Goal: Information Seeking & Learning: Learn about a topic

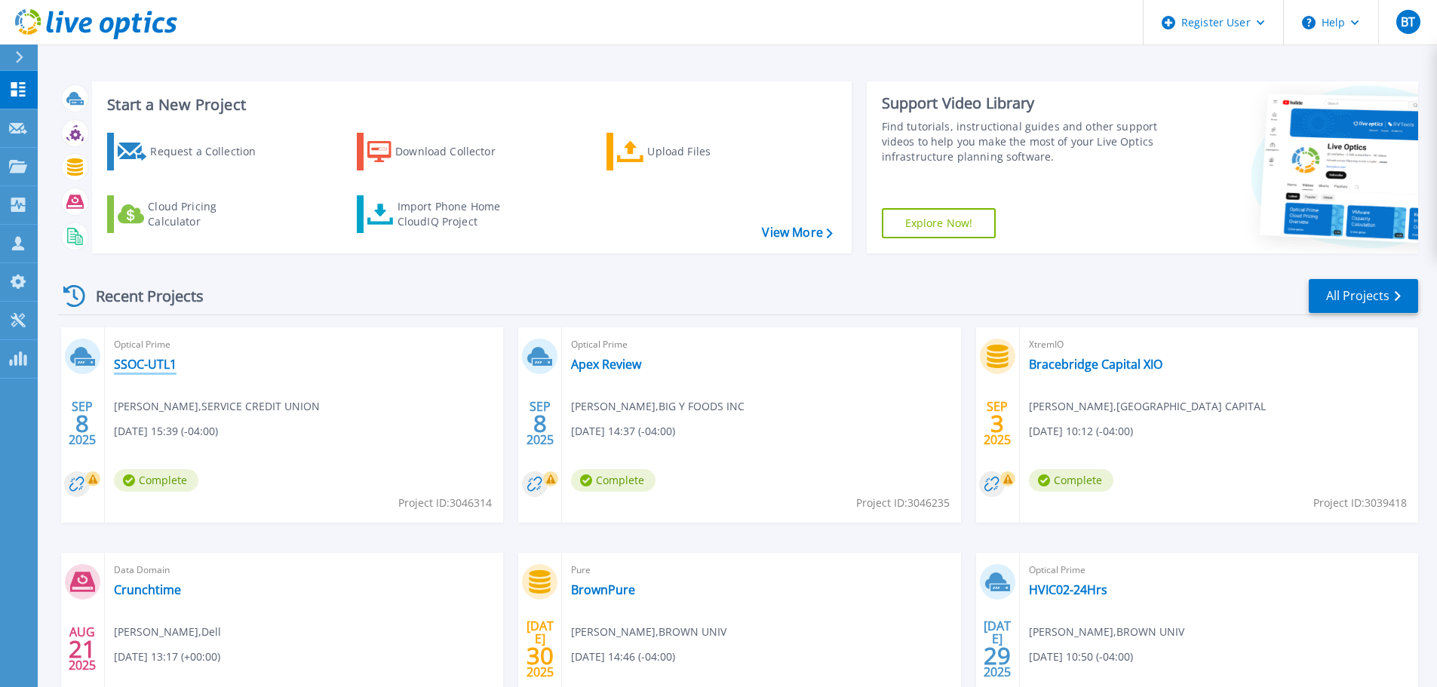
click at [148, 367] on link "SSOC-UTL1" at bounding box center [145, 364] width 63 height 15
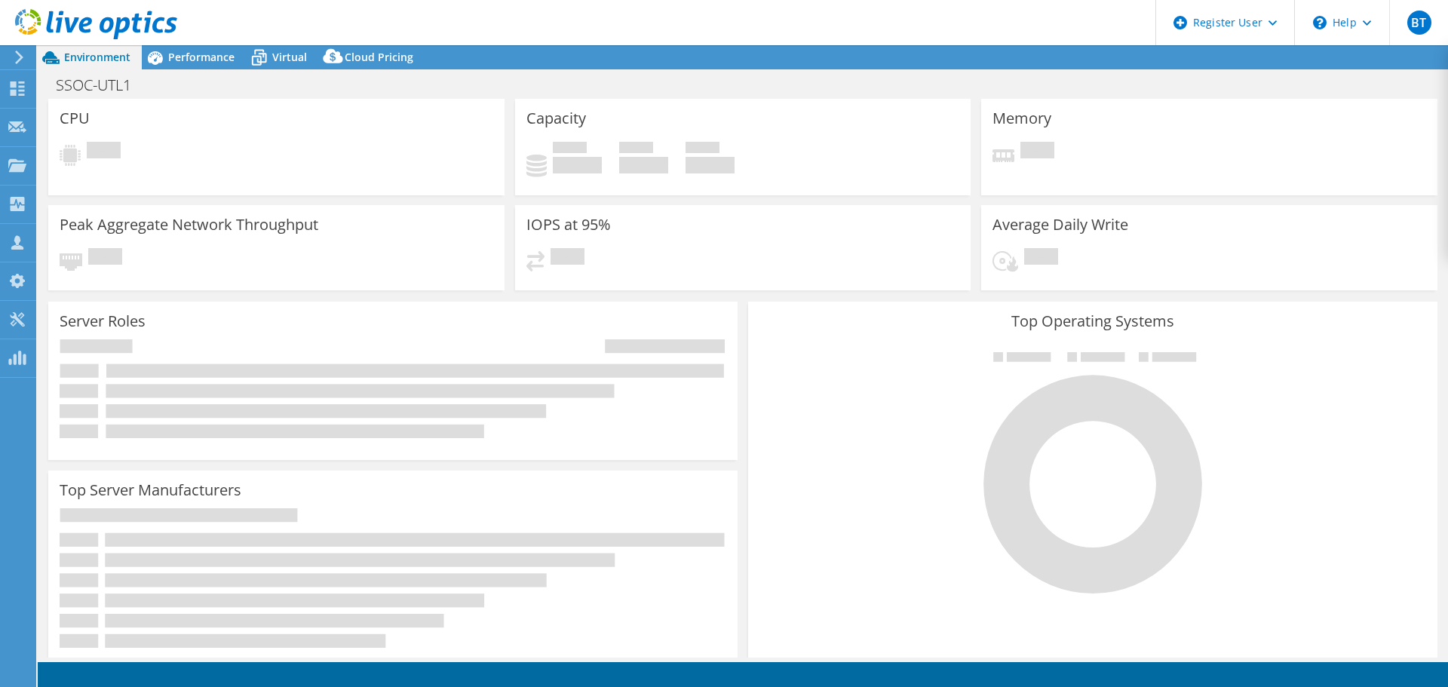
select select "USD"
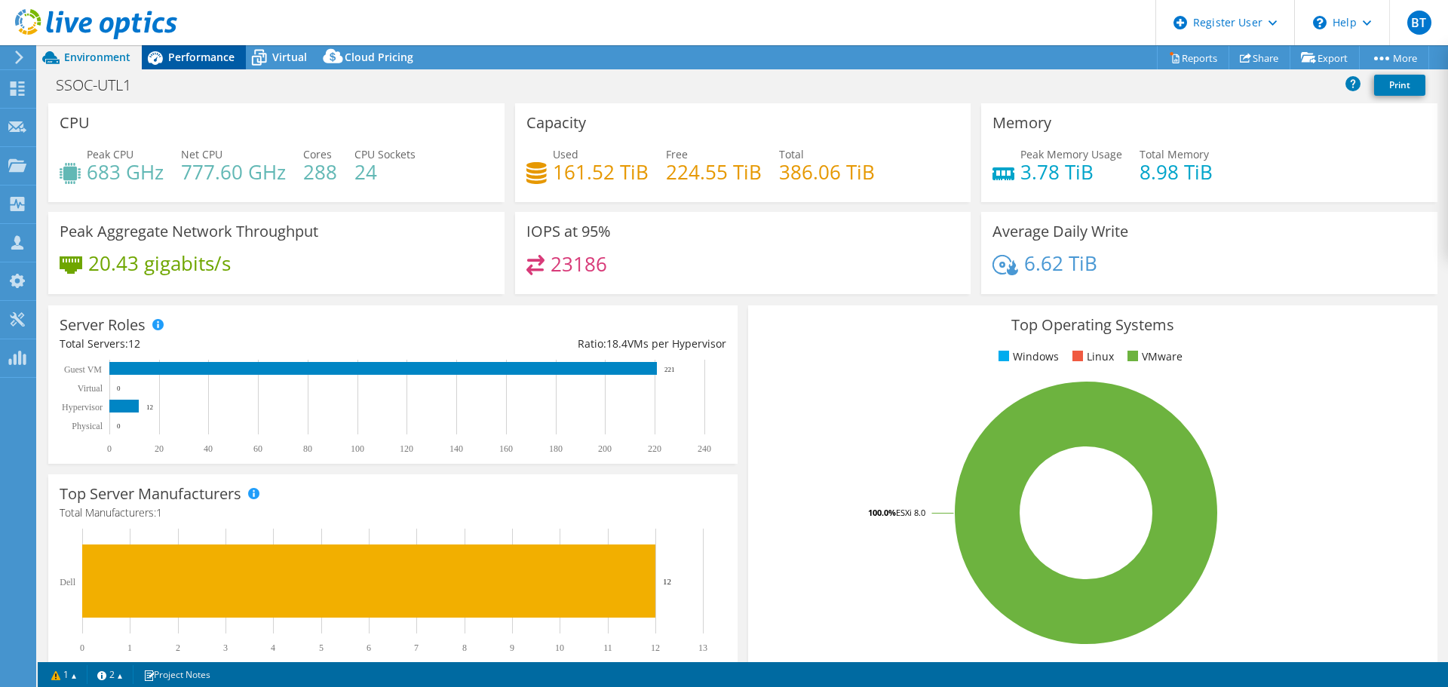
click at [195, 60] on span "Performance" at bounding box center [201, 57] width 66 height 14
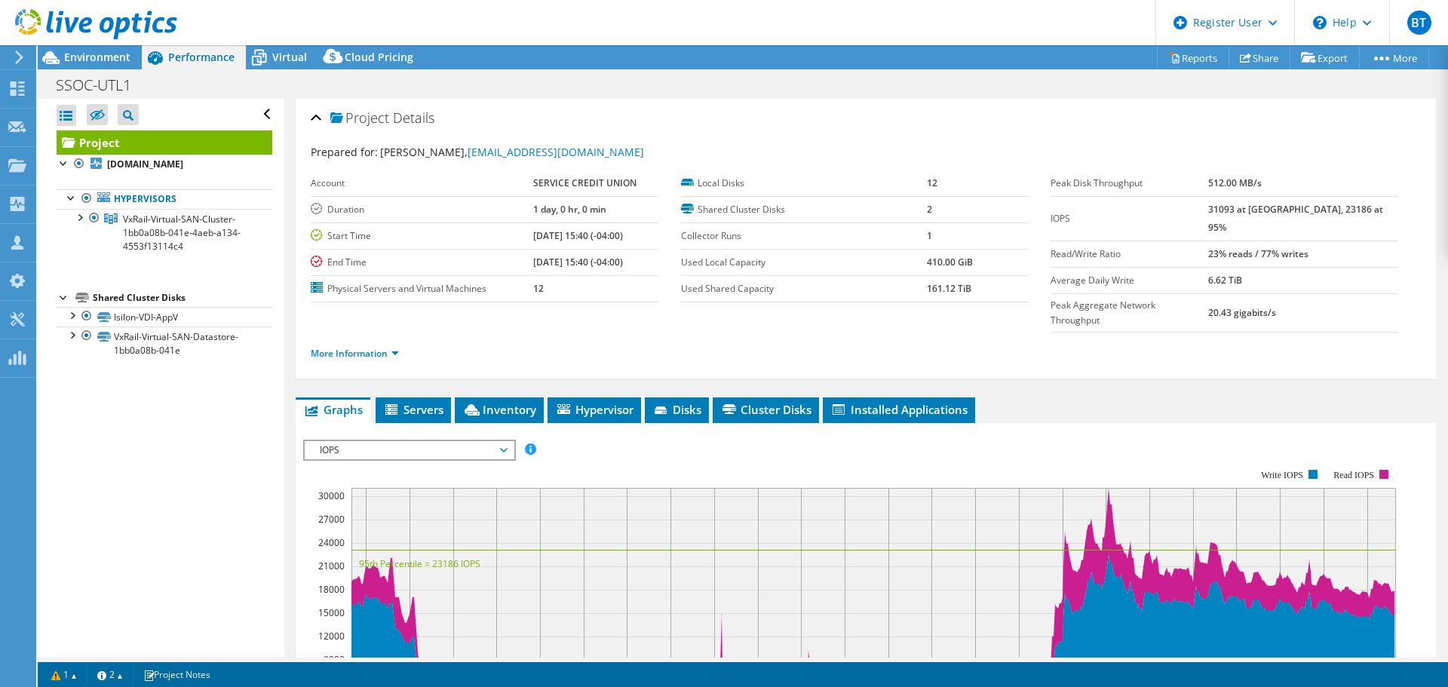
scroll to position [151, 0]
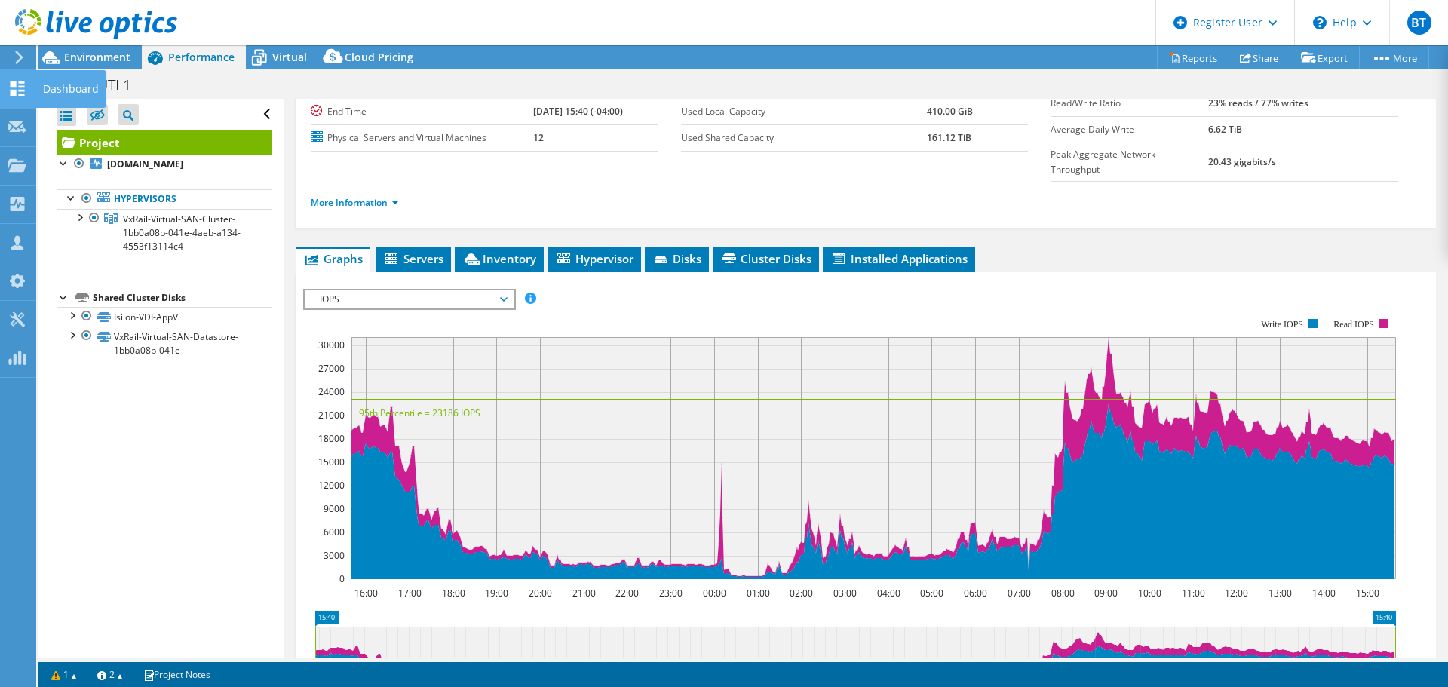
click at [8, 85] on icon at bounding box center [17, 88] width 18 height 14
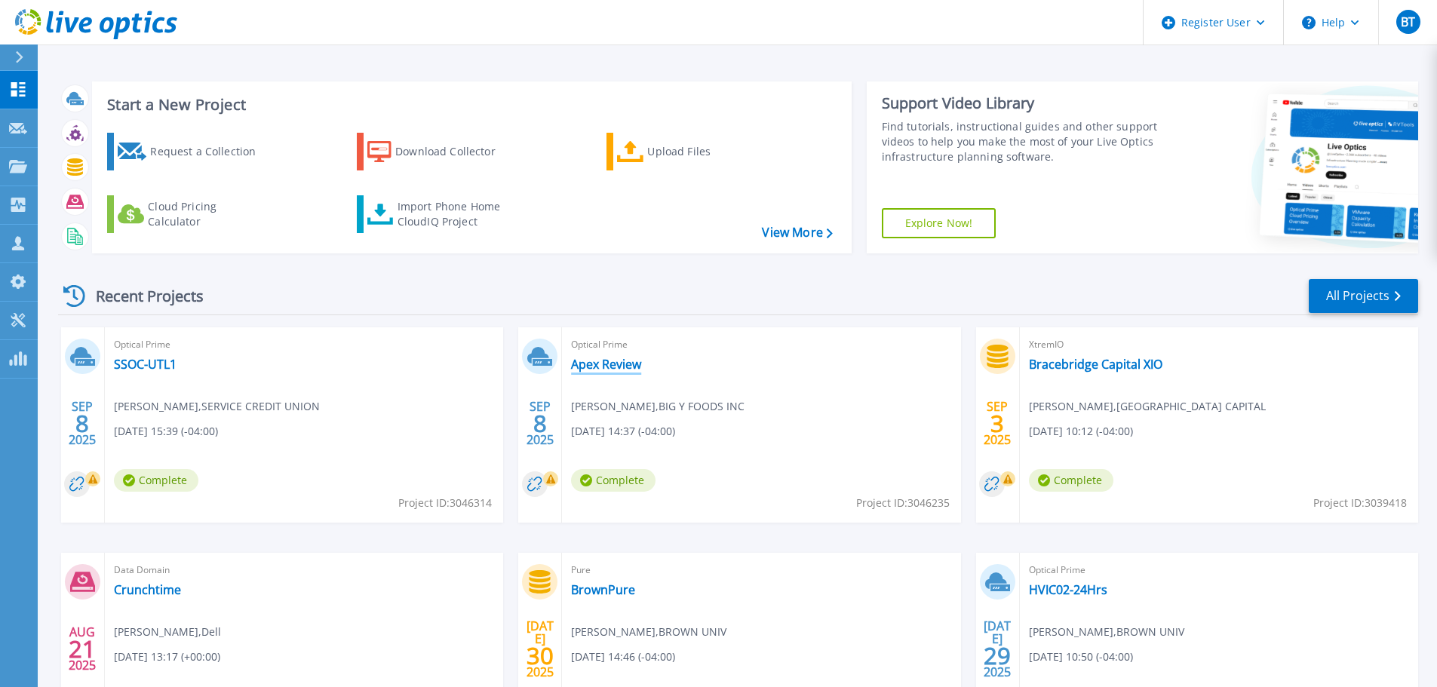
click at [615, 361] on link "Apex Review" at bounding box center [606, 364] width 70 height 15
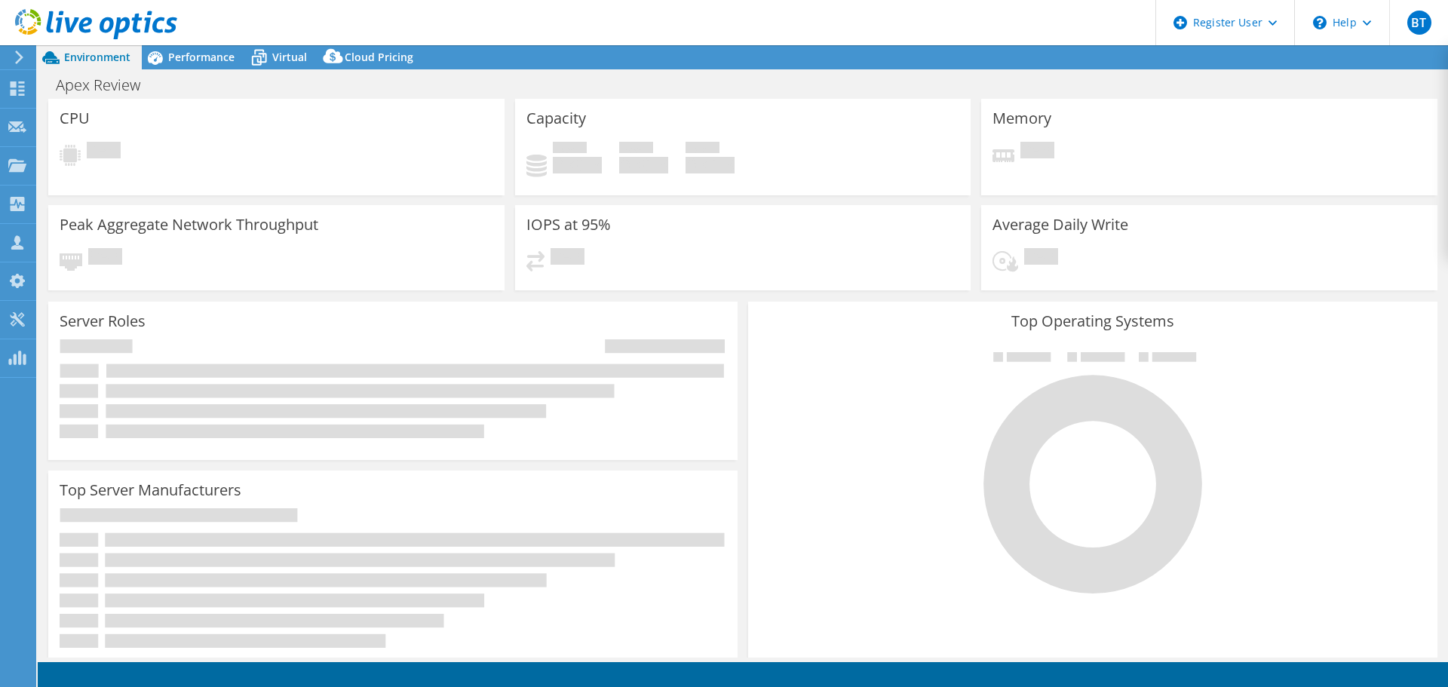
select select "USD"
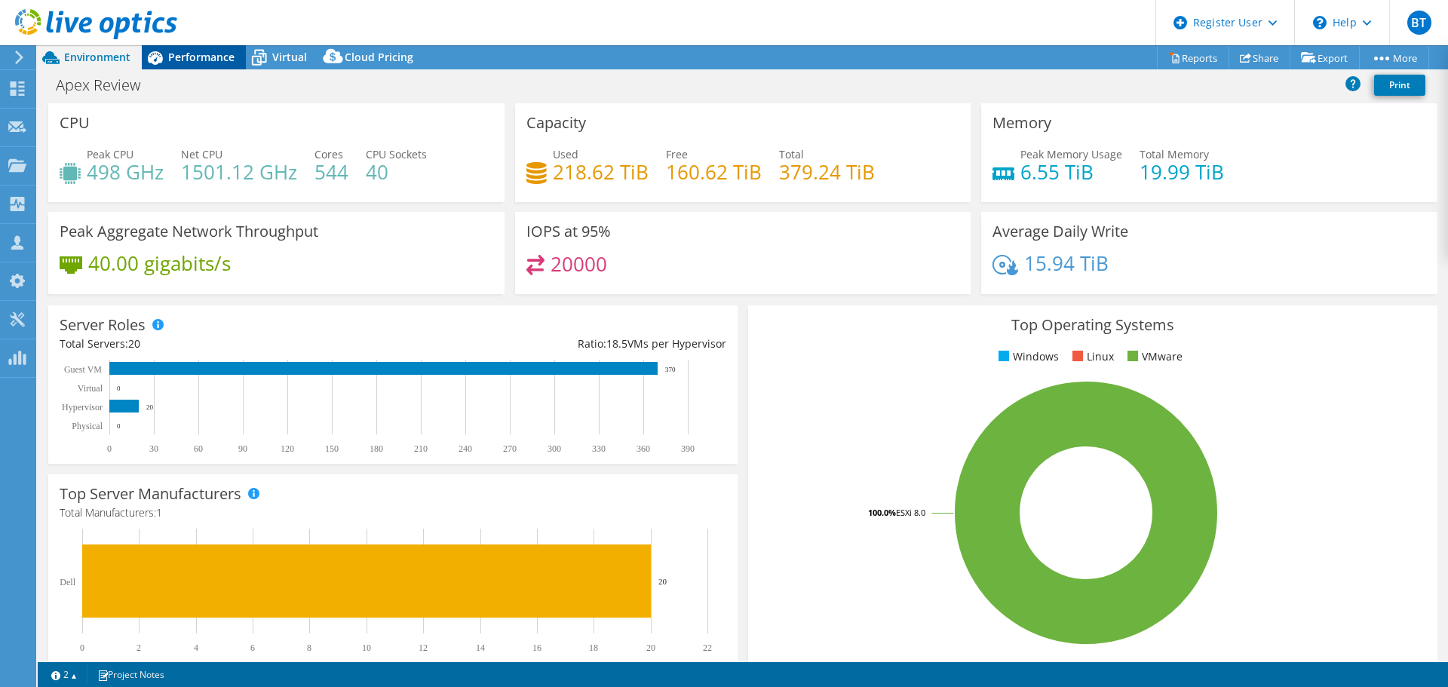
click at [223, 59] on span "Performance" at bounding box center [201, 57] width 66 height 14
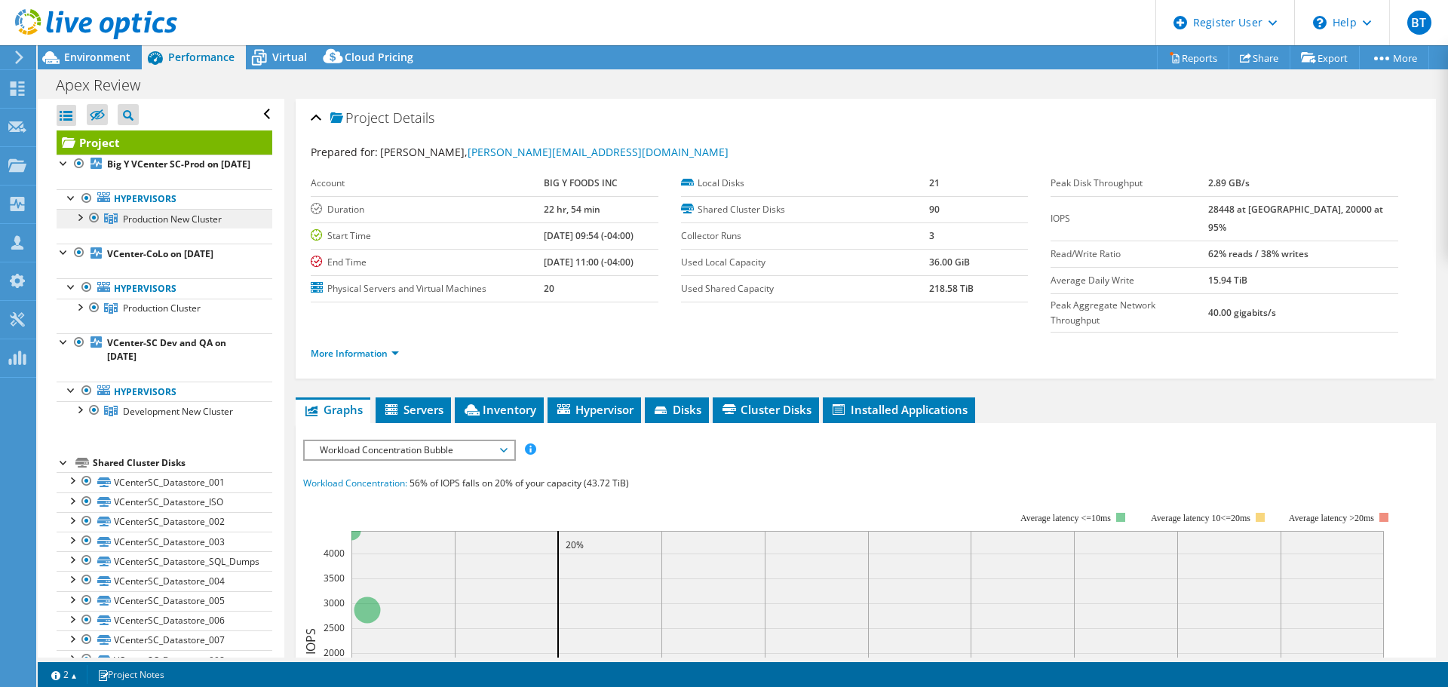
click at [186, 225] on span "Production New Cluster" at bounding box center [172, 219] width 99 height 13
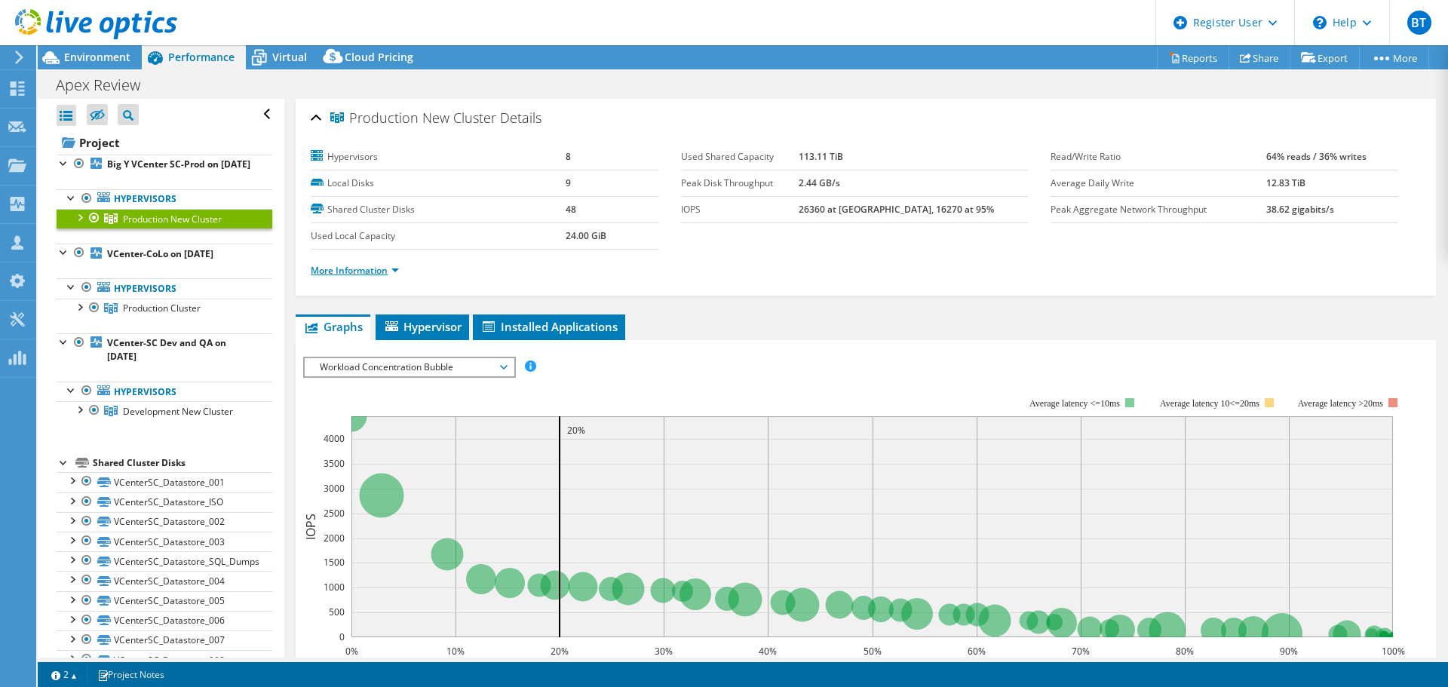
click at [357, 273] on link "More Information" at bounding box center [355, 270] width 88 height 13
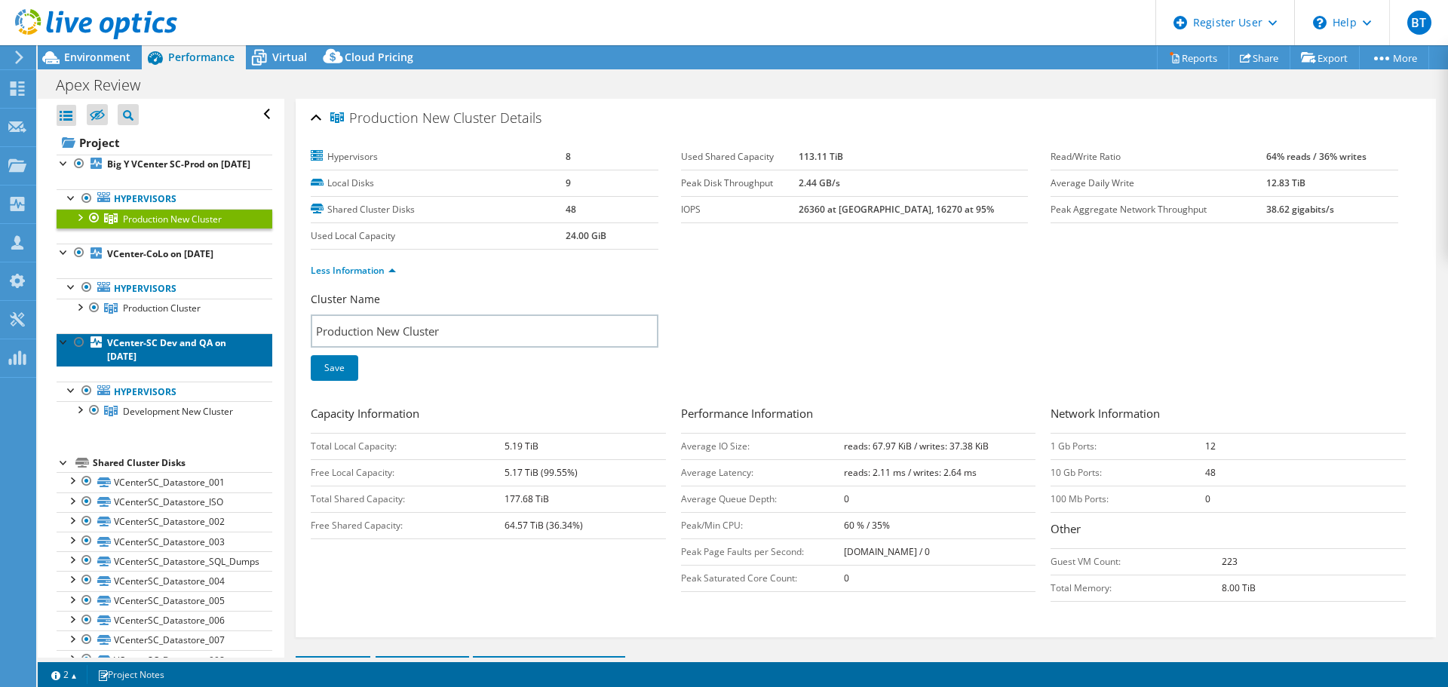
click at [159, 353] on b "VCenter-SC Dev and QA on [DATE]" at bounding box center [166, 349] width 119 height 26
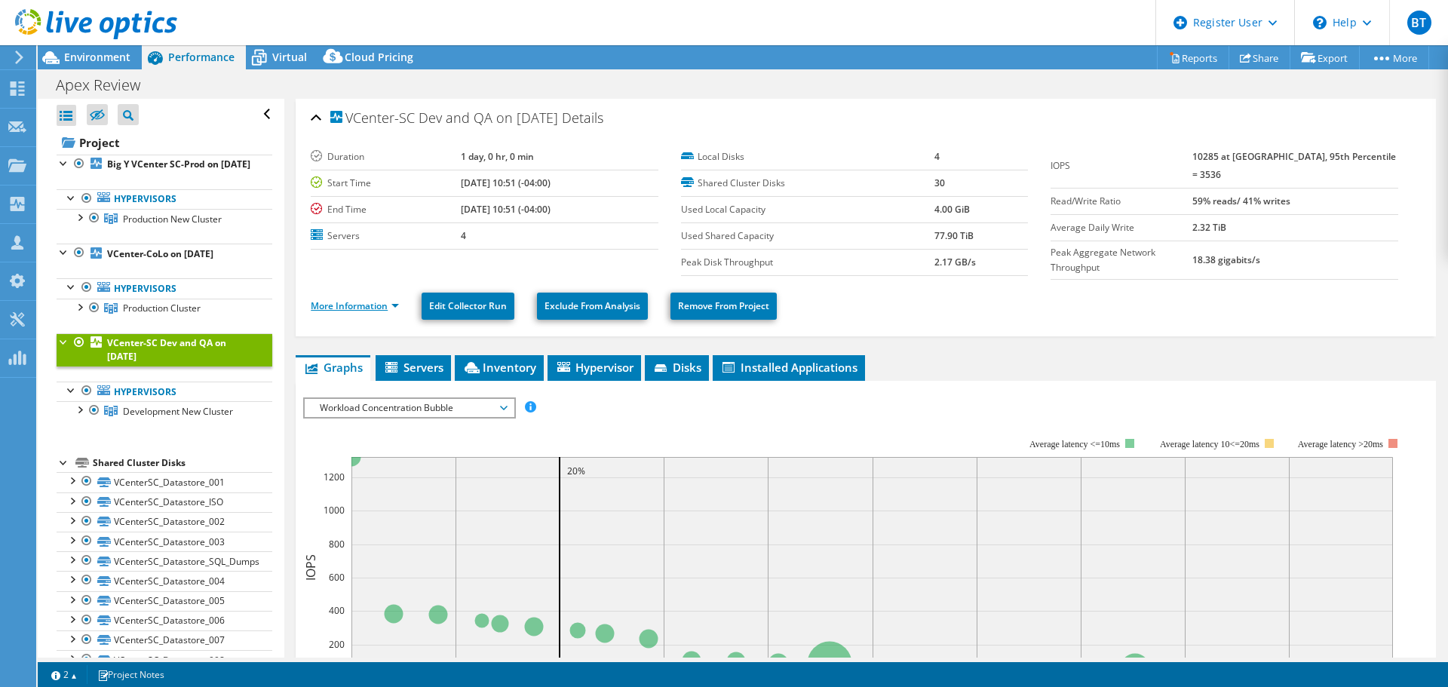
click at [361, 305] on link "More Information" at bounding box center [355, 305] width 88 height 13
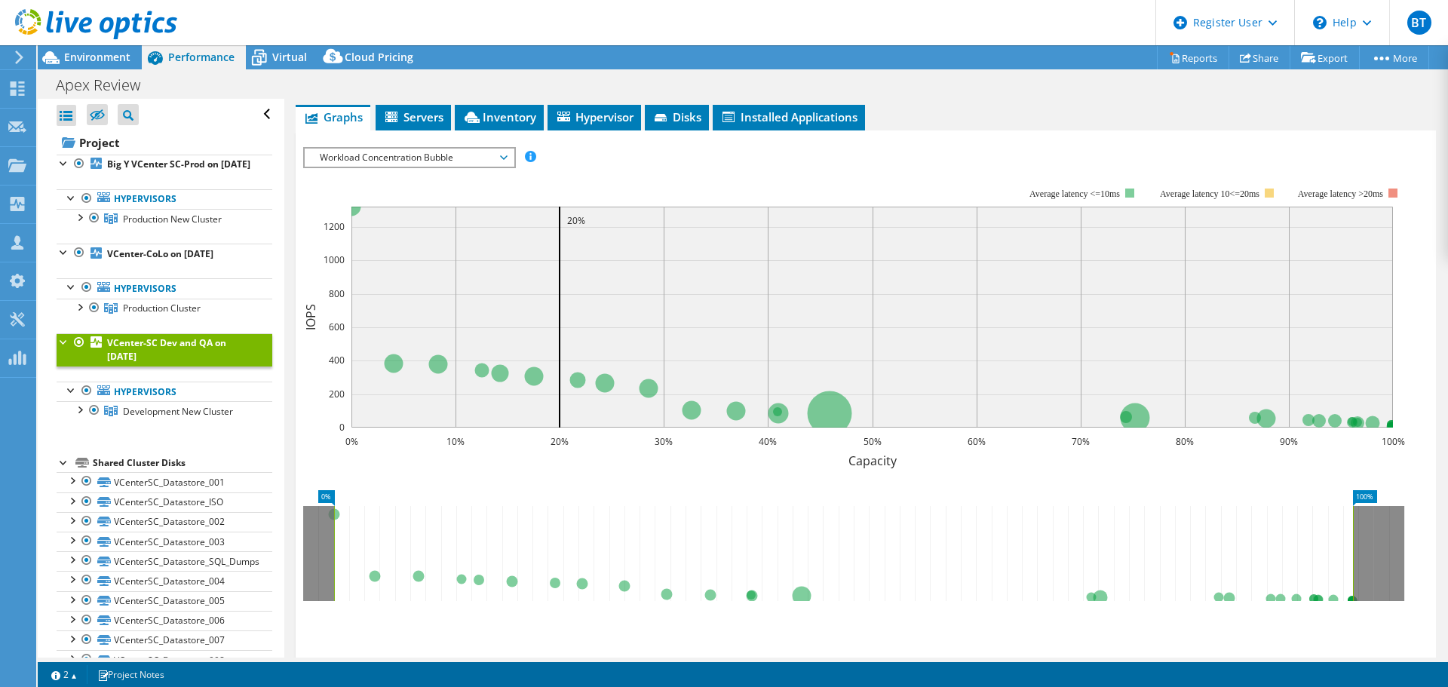
scroll to position [603, 0]
click at [436, 149] on span "Workload Concentration Bubble" at bounding box center [409, 157] width 194 height 18
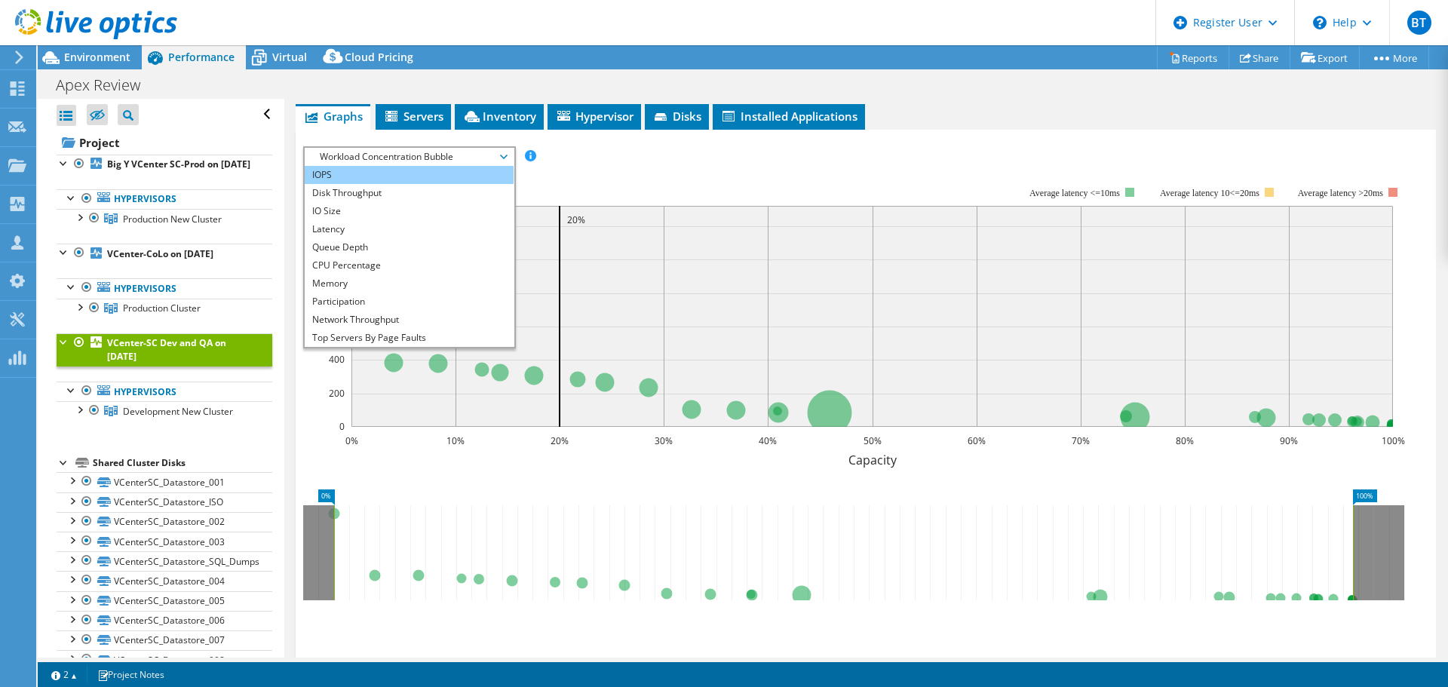
click at [382, 175] on li "IOPS" at bounding box center [409, 175] width 209 height 18
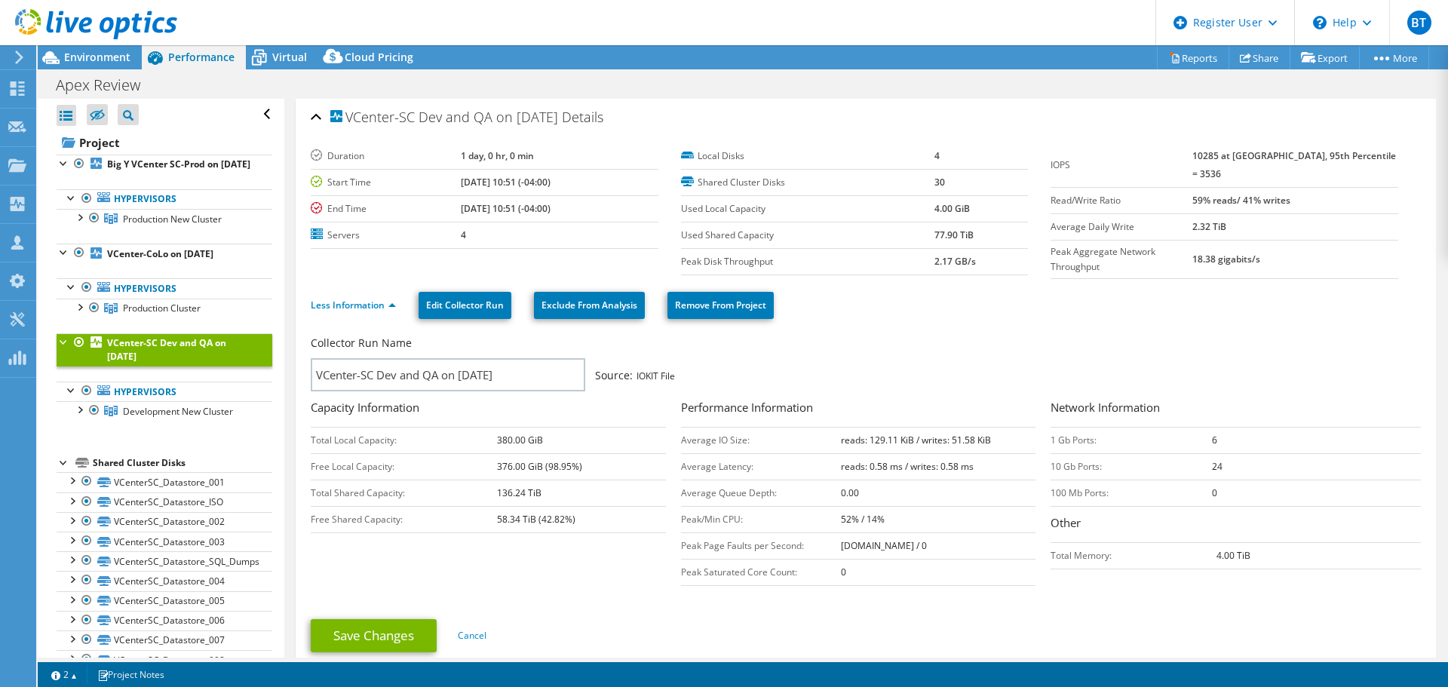
scroll to position [0, 0]
click at [84, 57] on span "Environment" at bounding box center [97, 57] width 66 height 14
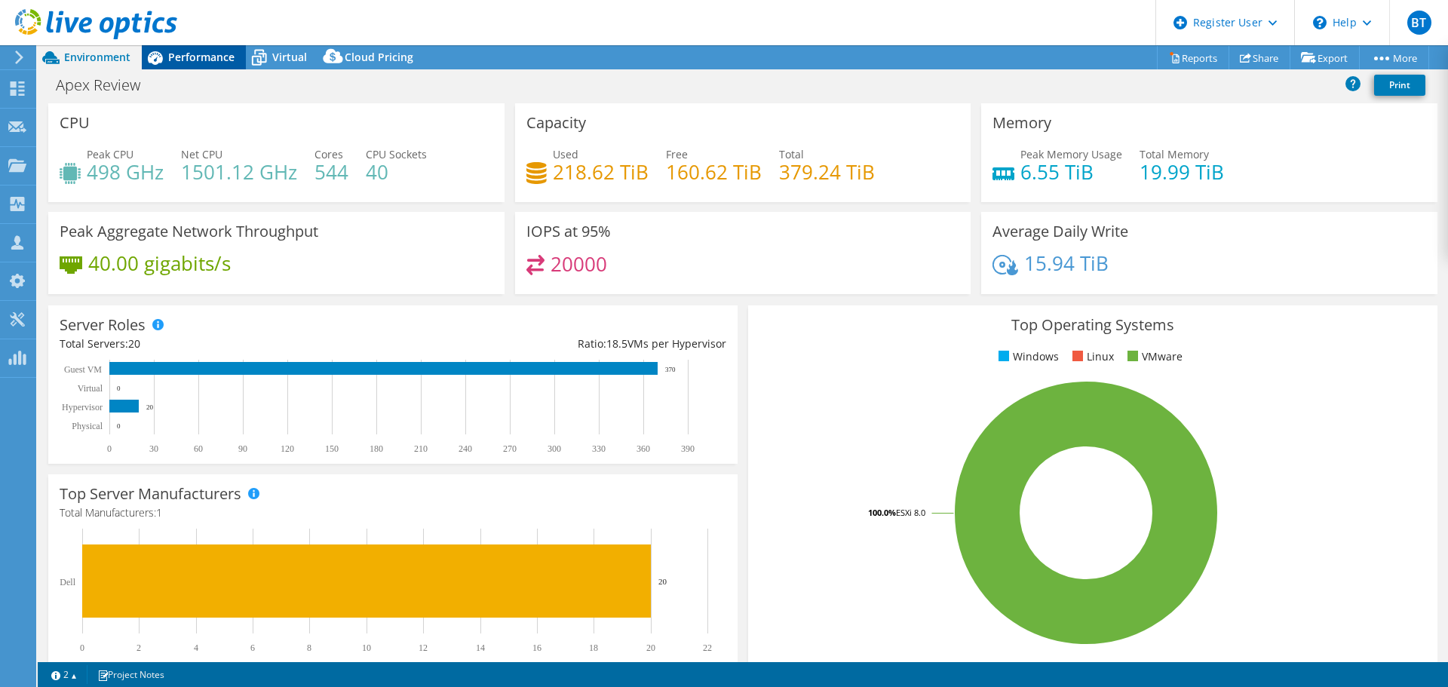
click at [202, 59] on span "Performance" at bounding box center [201, 57] width 66 height 14
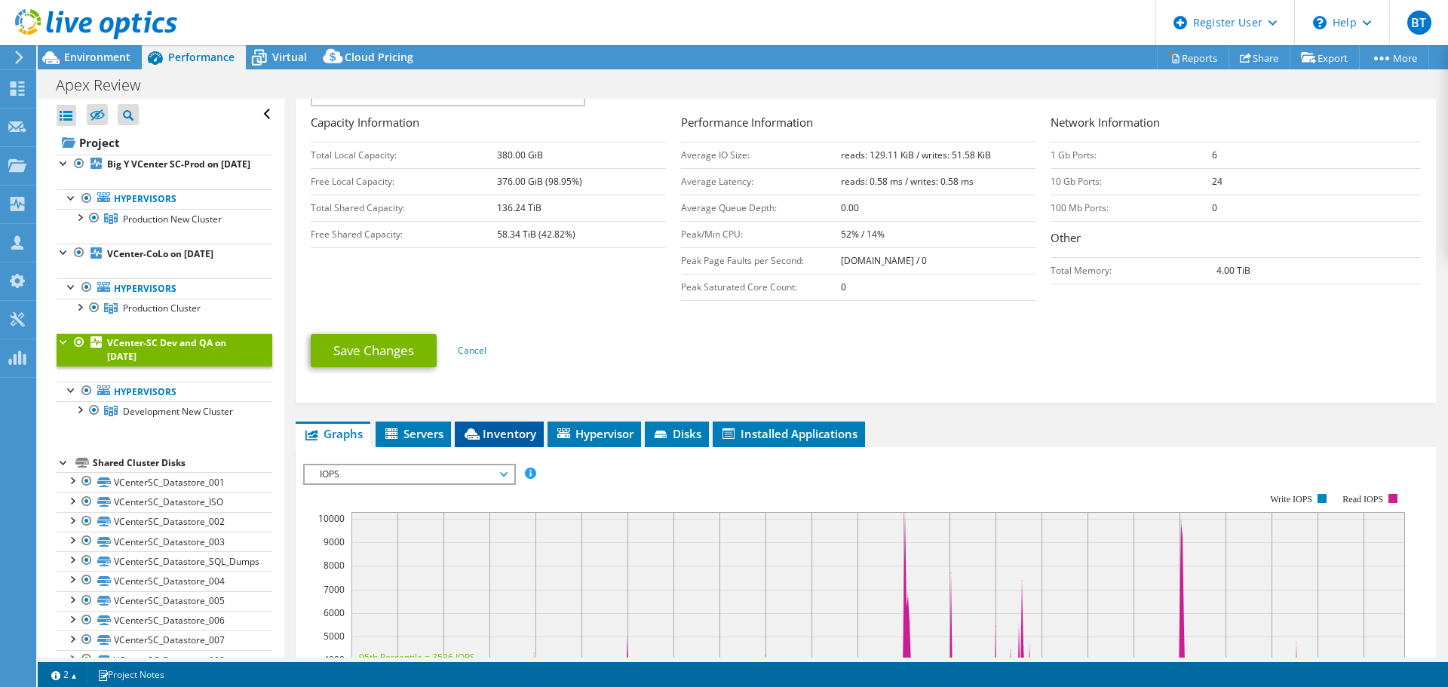
scroll to position [302, 0]
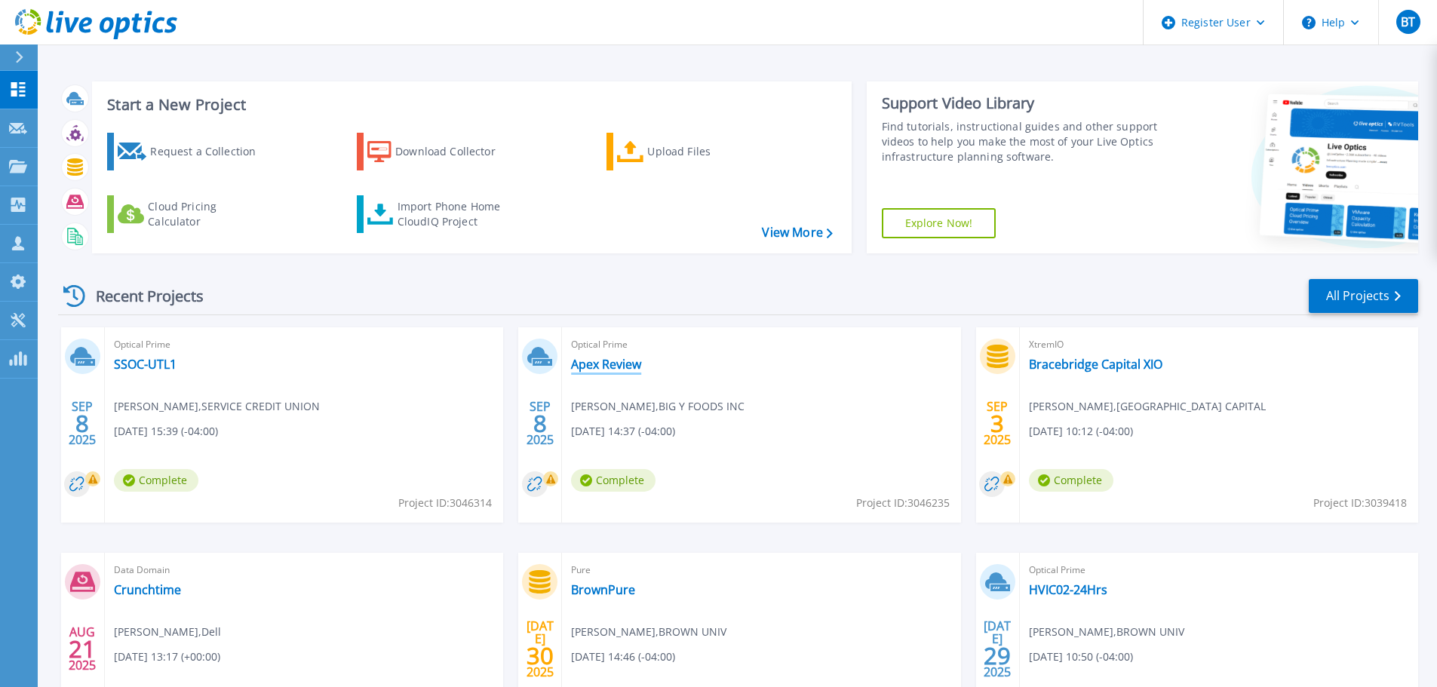
click at [582, 368] on link "Apex Review" at bounding box center [606, 364] width 70 height 15
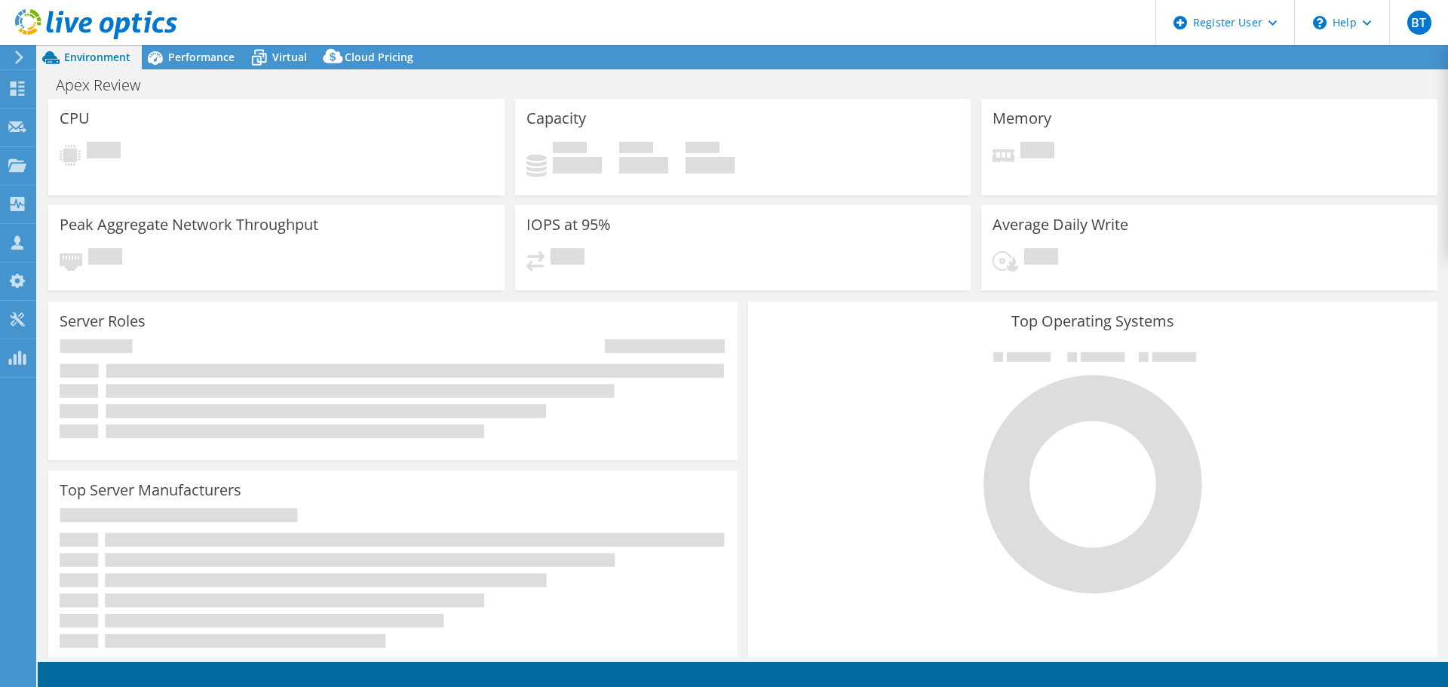
select select "USD"
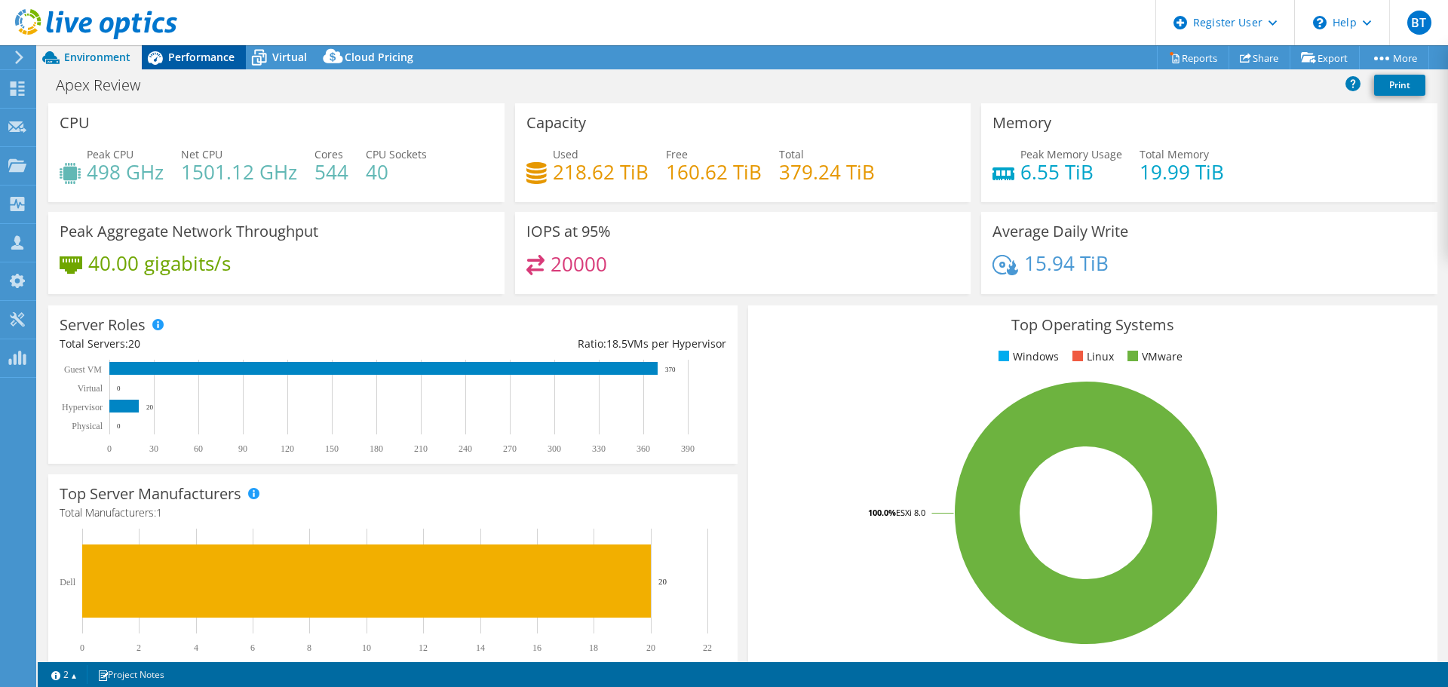
click at [189, 57] on span "Performance" at bounding box center [201, 57] width 66 height 14
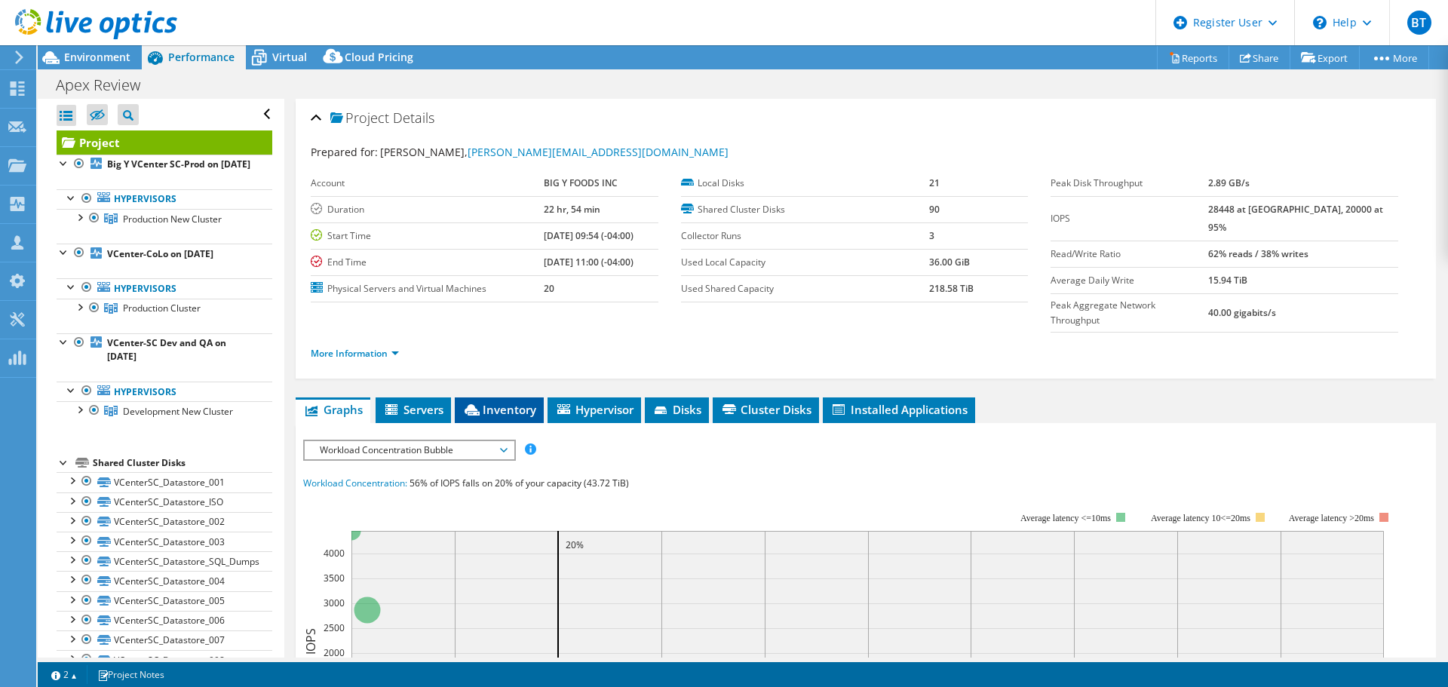
click at [502, 402] on span "Inventory" at bounding box center [499, 409] width 74 height 15
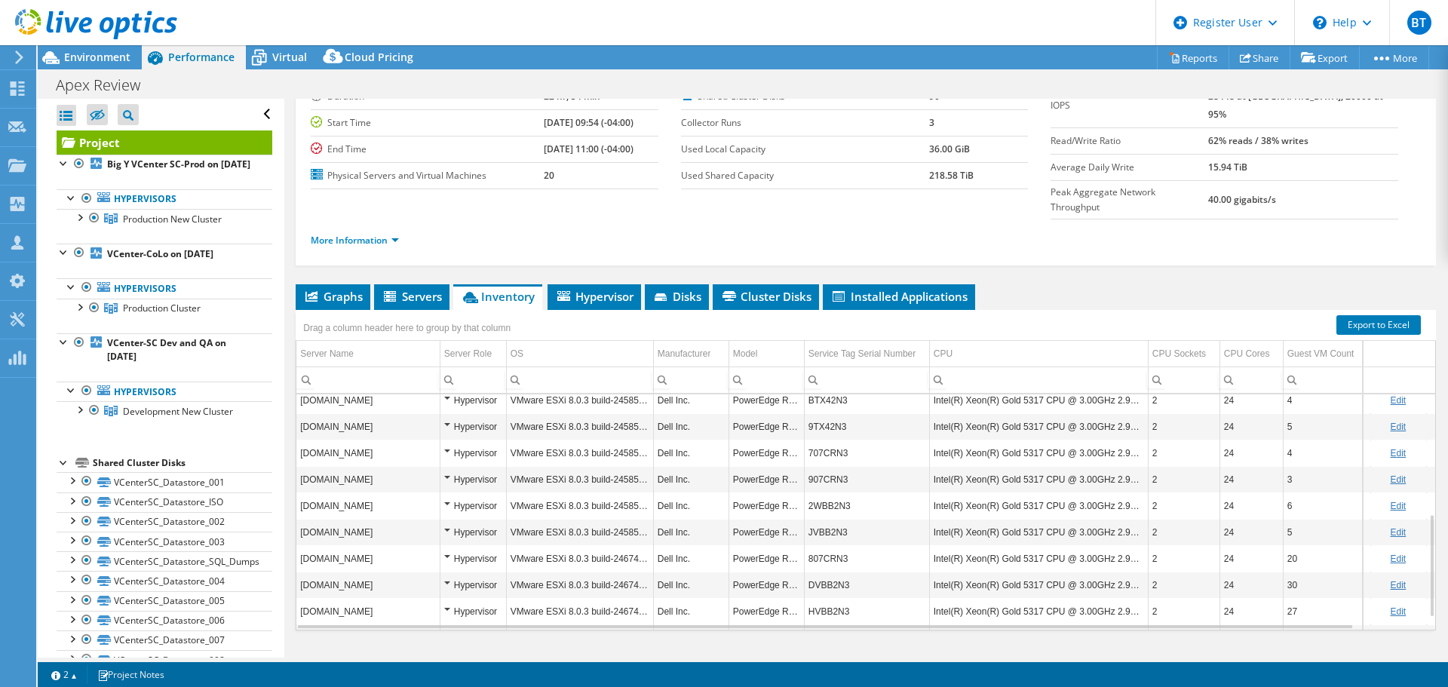
scroll to position [299, 0]
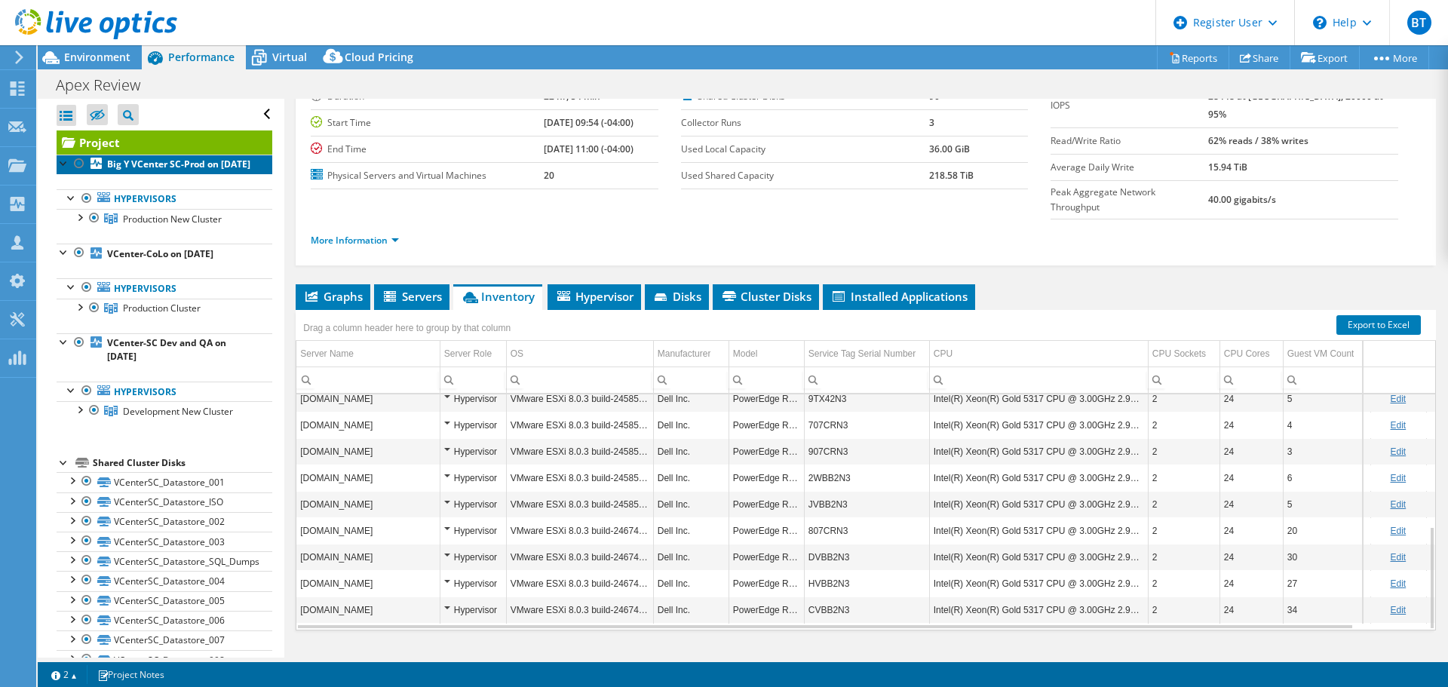
click at [188, 173] on link "Big Y VCenter SC-Prod on [DATE]" at bounding box center [165, 165] width 216 height 20
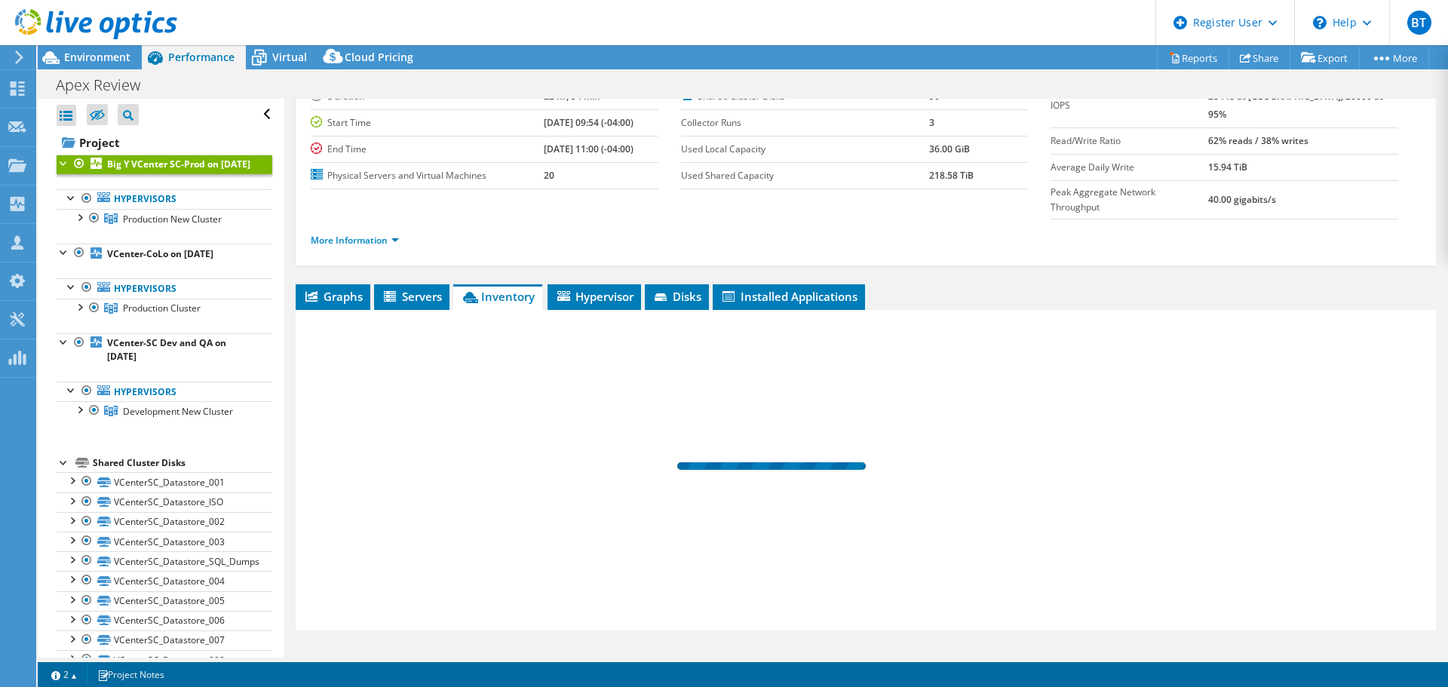
scroll to position [97, 0]
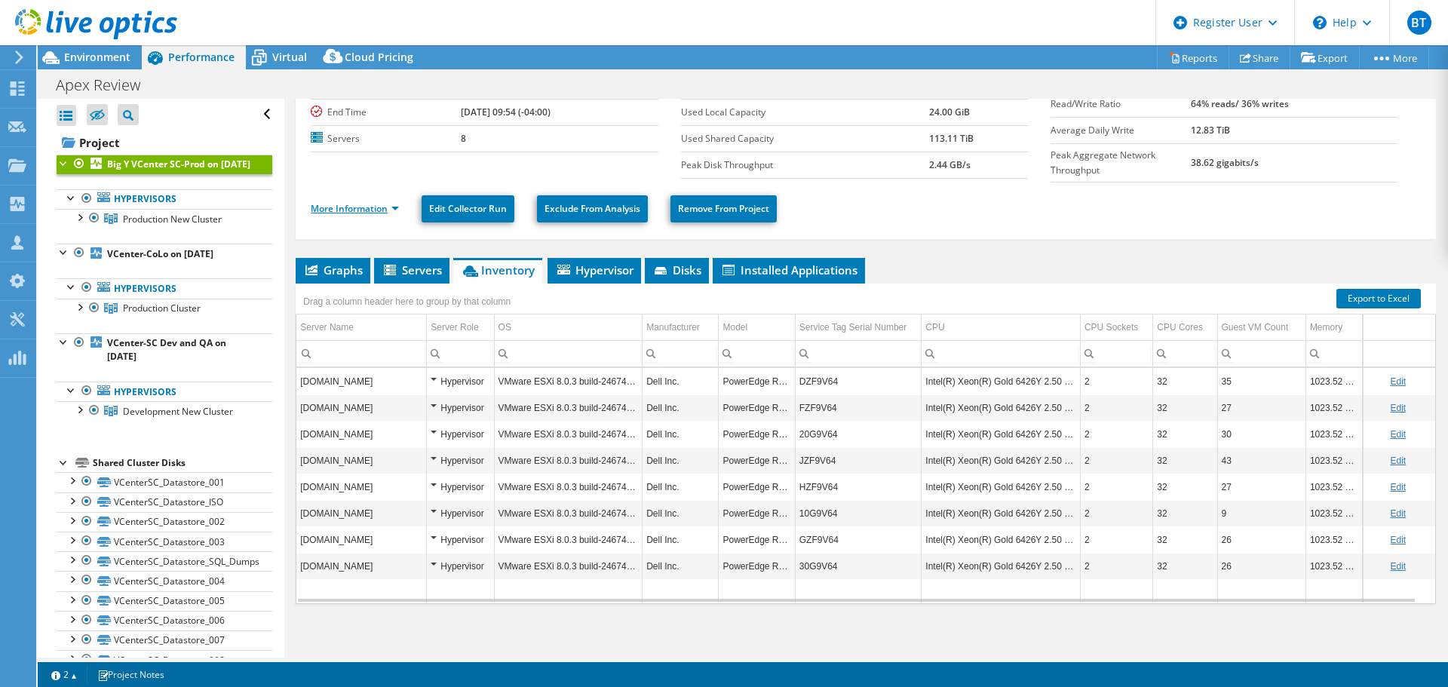
click at [359, 205] on link "More Information" at bounding box center [355, 208] width 88 height 13
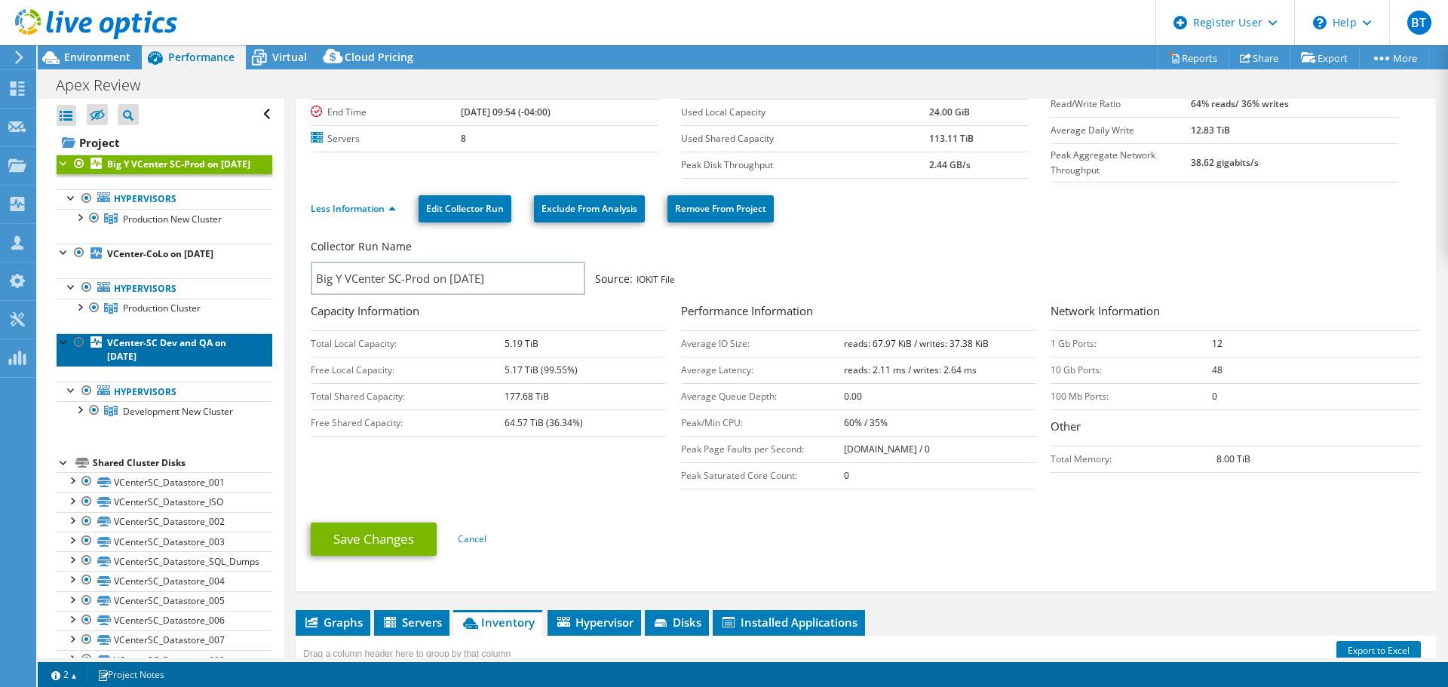
click at [190, 353] on b "VCenter-SC Dev and QA on [DATE]" at bounding box center [166, 349] width 119 height 26
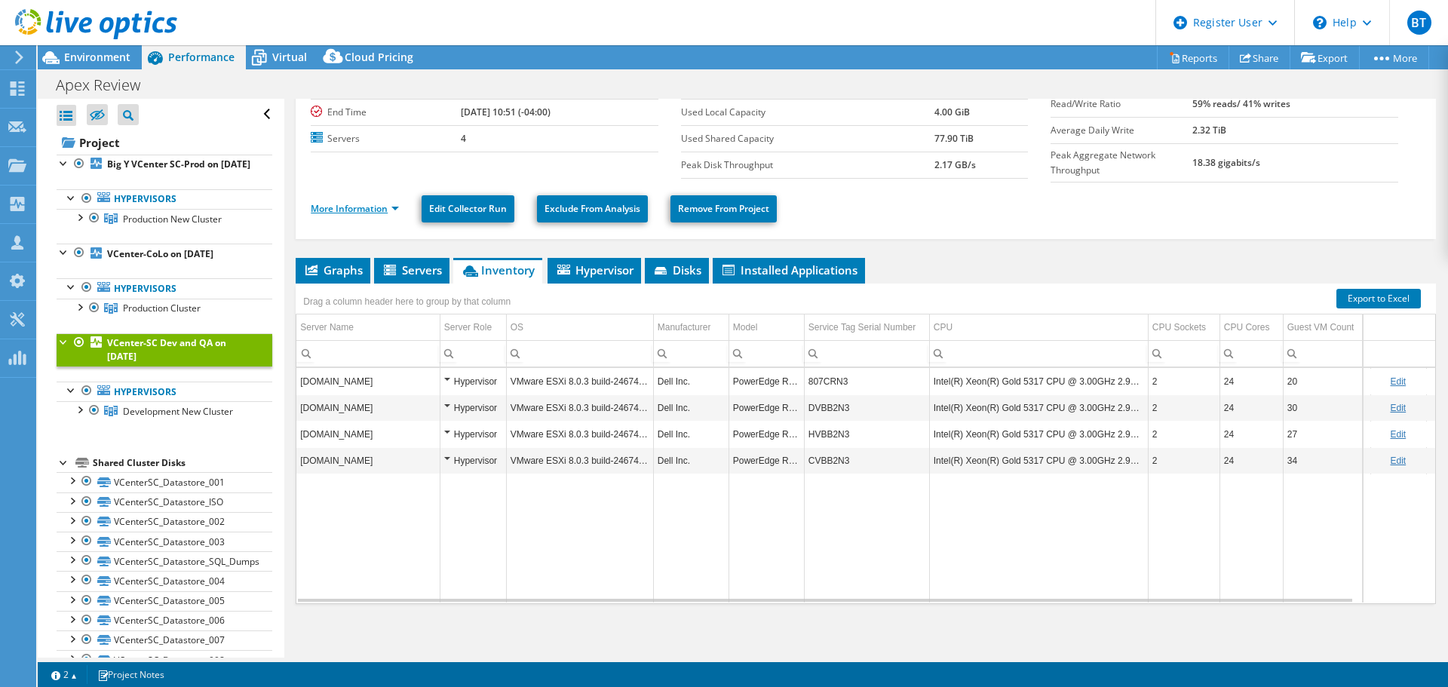
click at [336, 210] on link "More Information" at bounding box center [355, 208] width 88 height 13
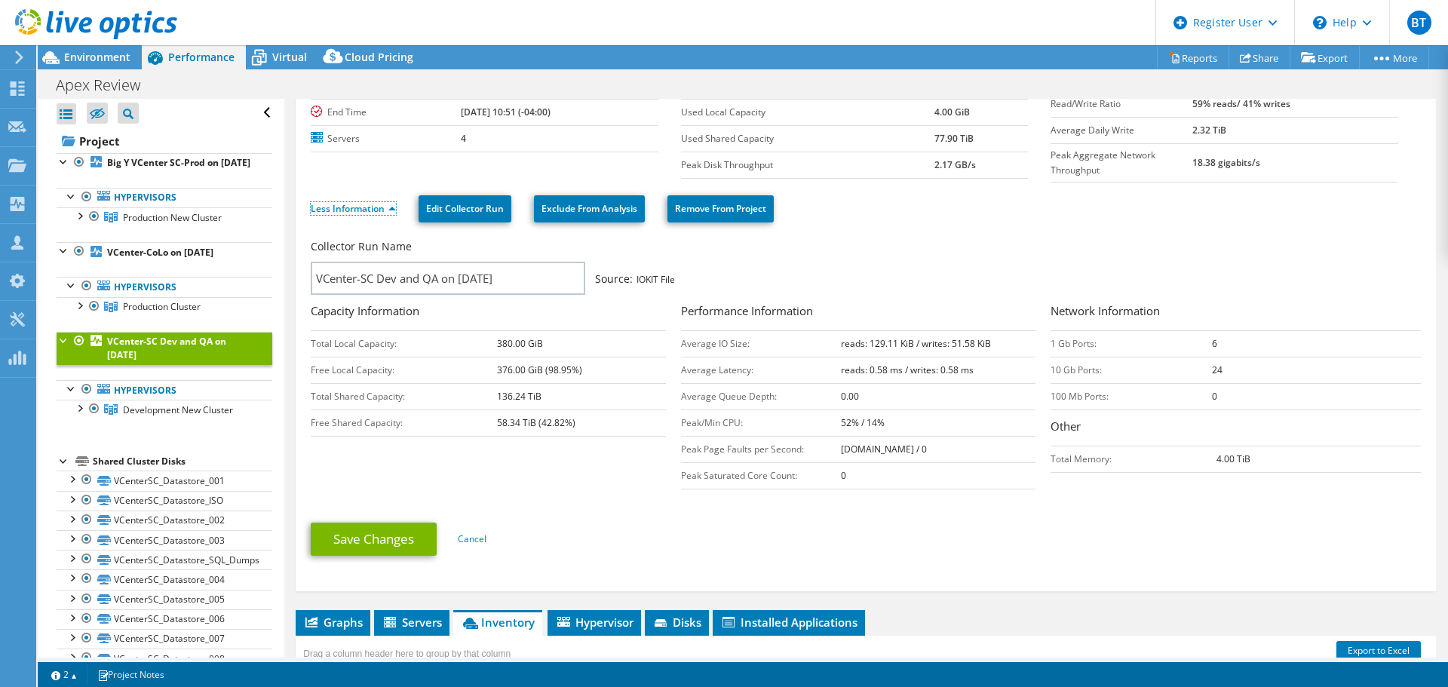
scroll to position [0, 0]
click at [11, 97] on div at bounding box center [17, 90] width 18 height 17
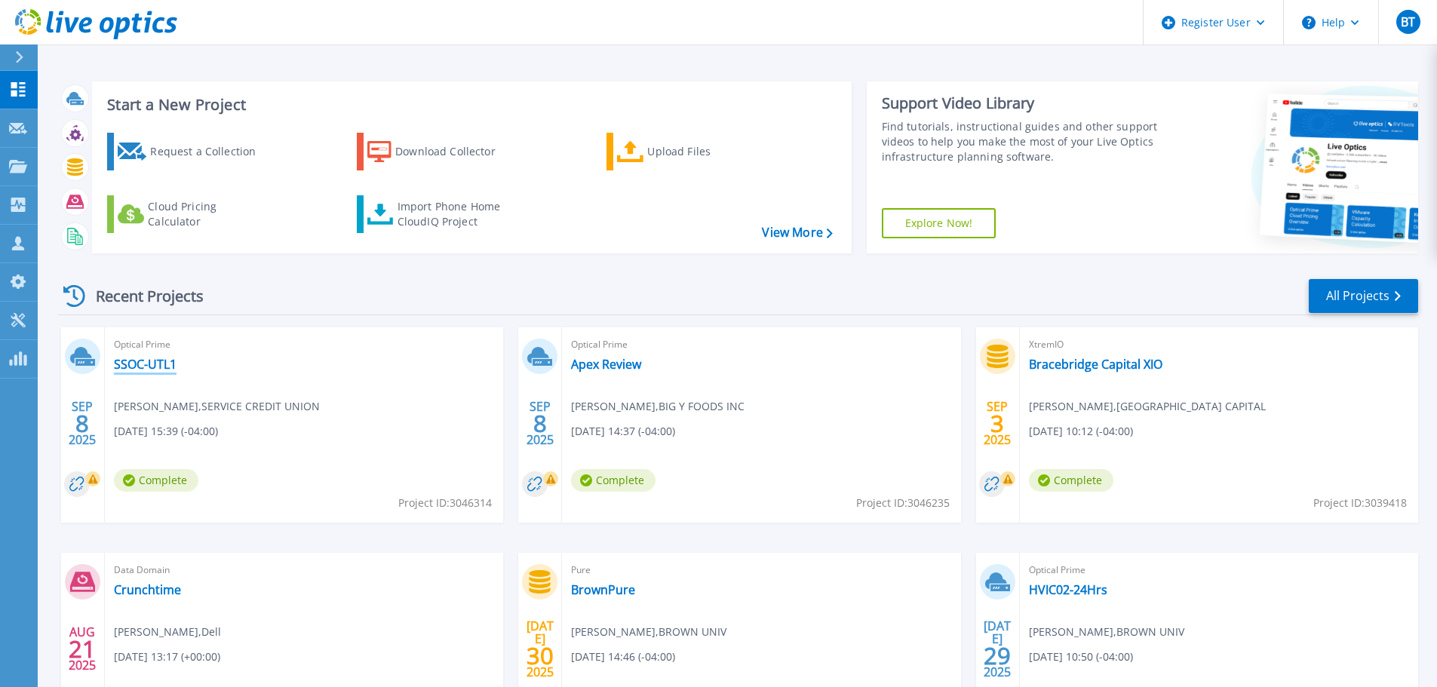
click at [167, 370] on link "SSOC-UTL1" at bounding box center [145, 364] width 63 height 15
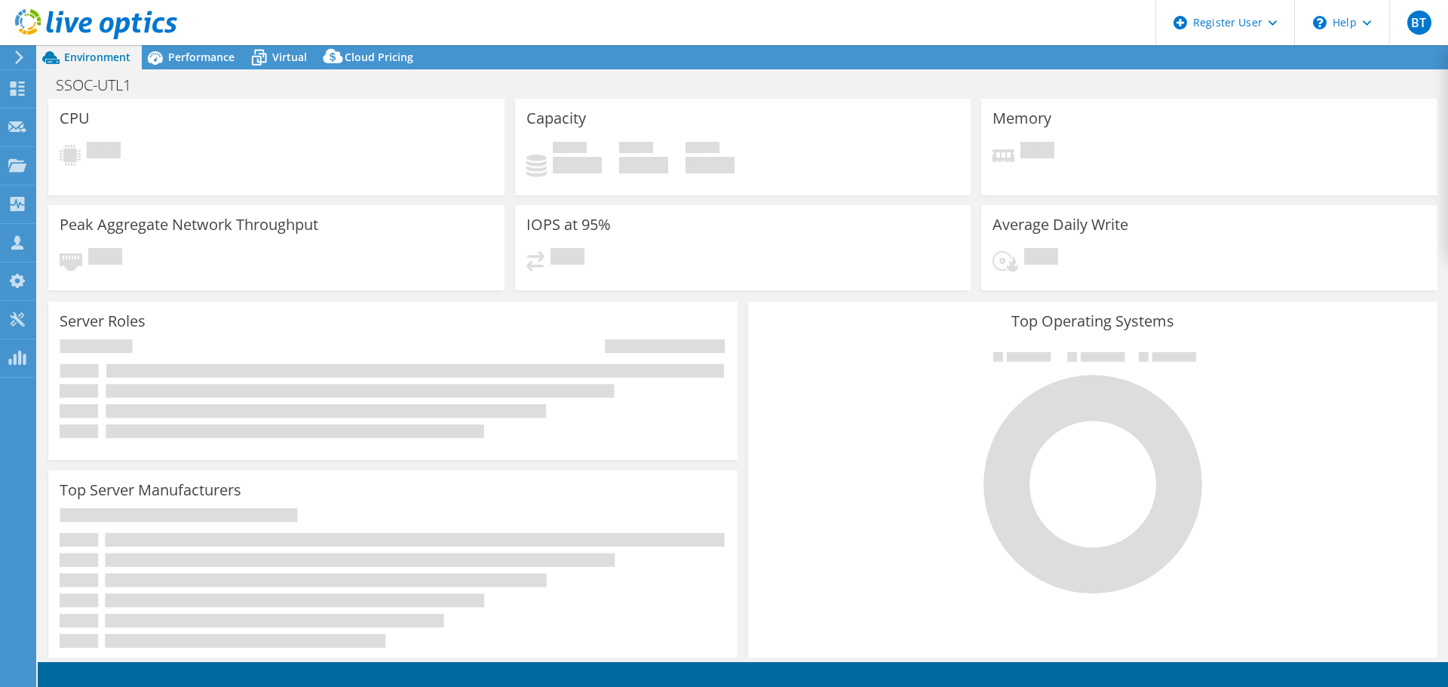
select select "USD"
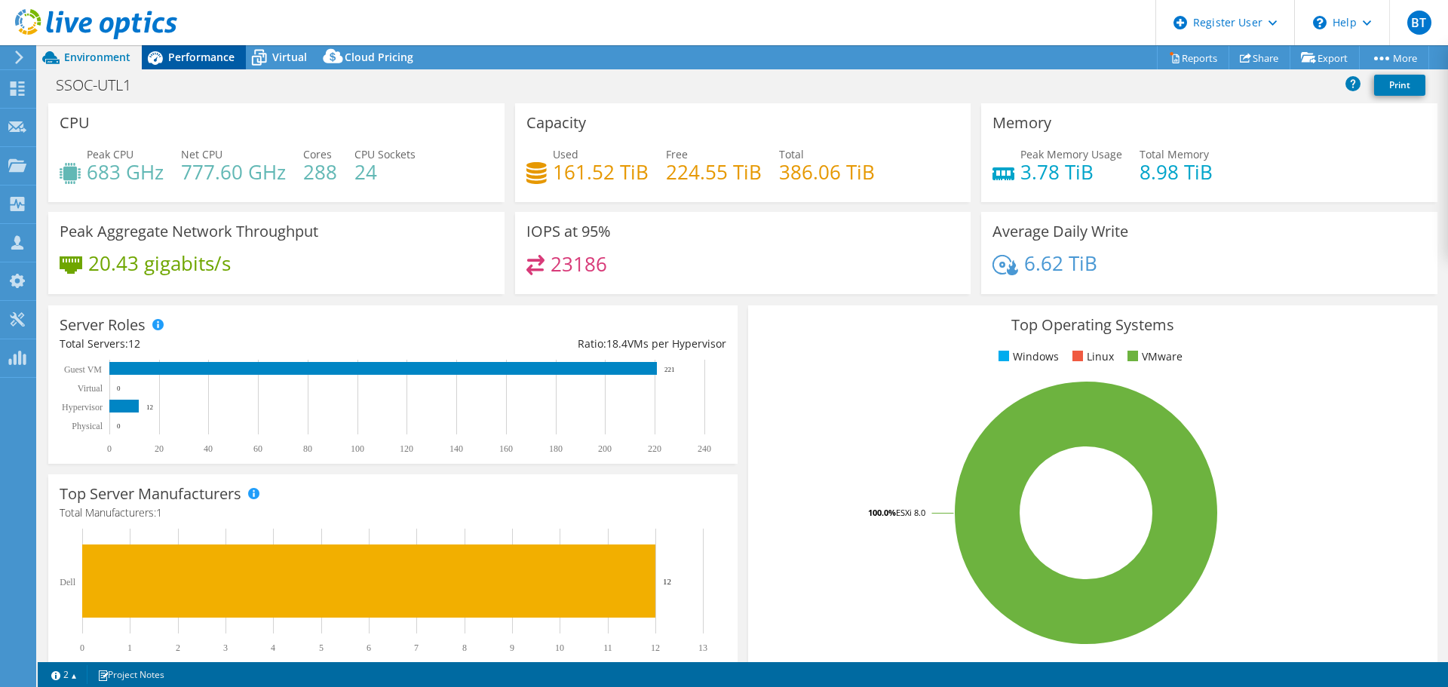
click at [190, 58] on span "Performance" at bounding box center [201, 57] width 66 height 14
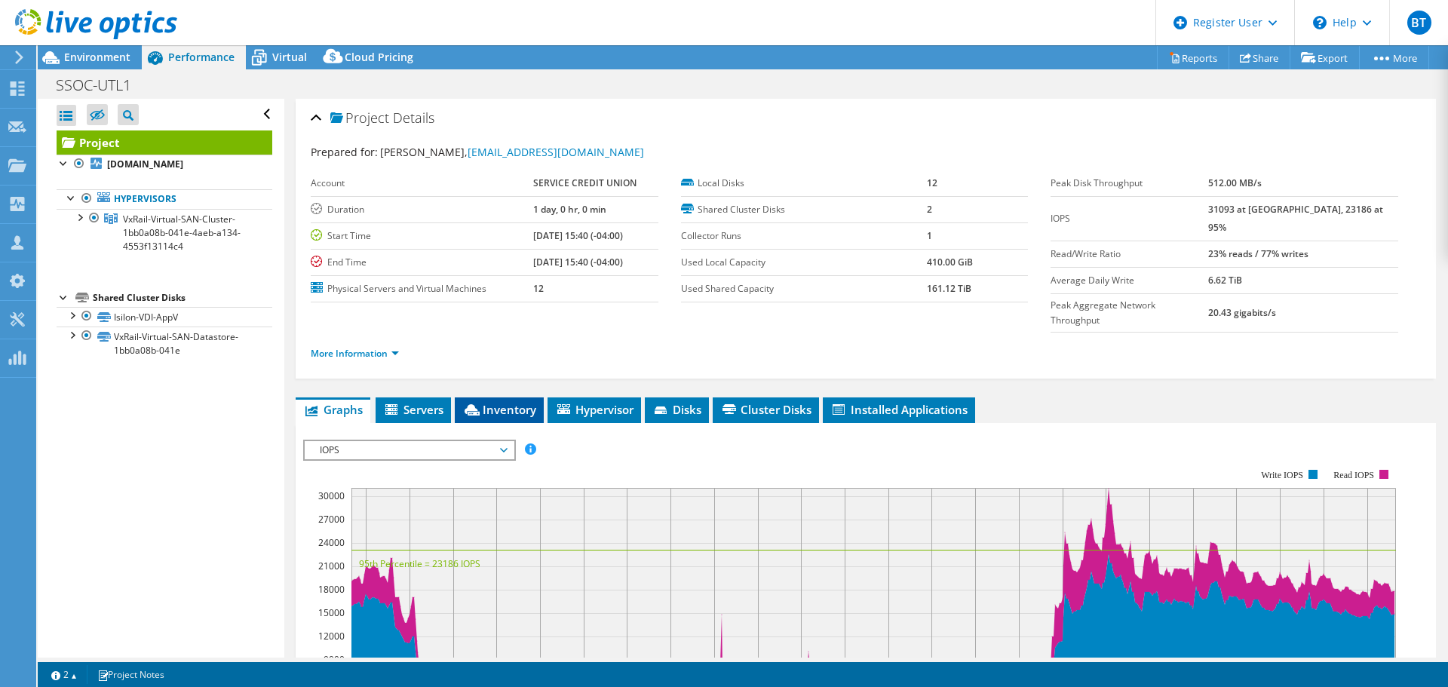
click at [520, 402] on span "Inventory" at bounding box center [499, 409] width 74 height 15
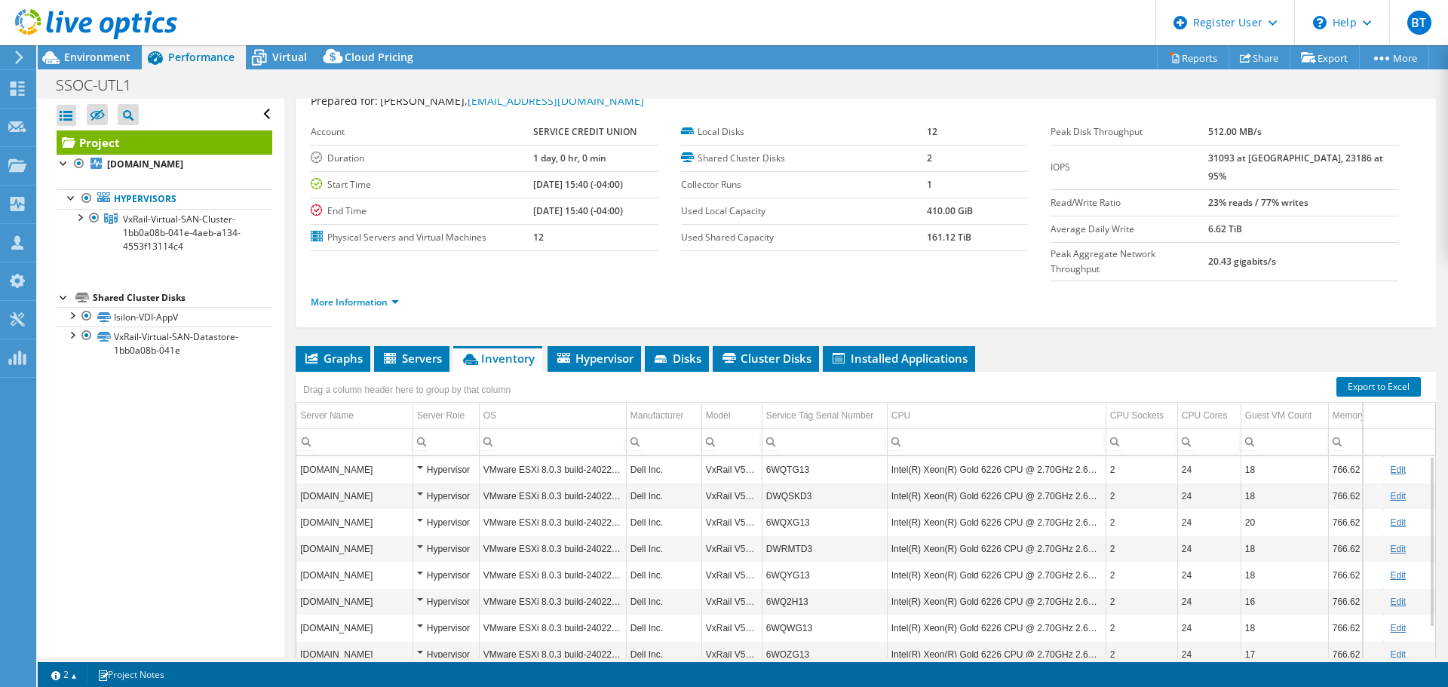
scroll to position [113, 0]
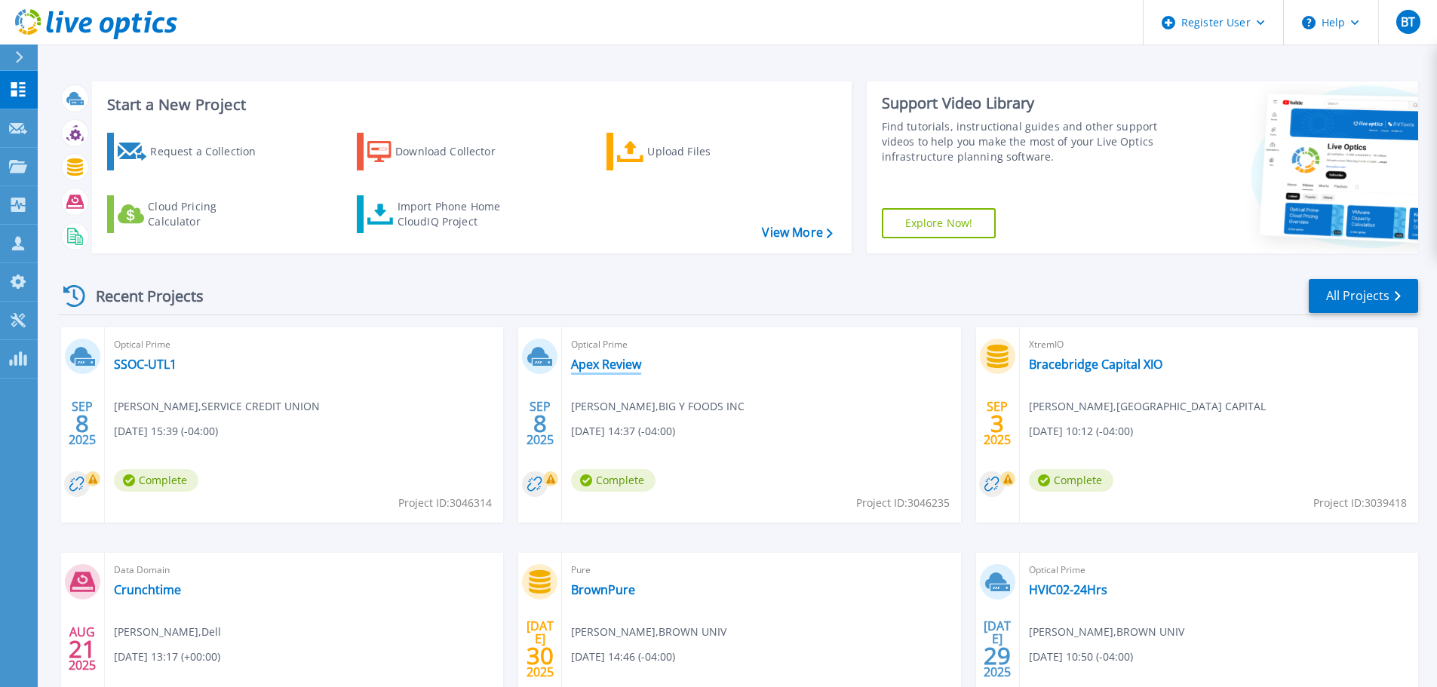
click at [627, 367] on link "Apex Review" at bounding box center [606, 364] width 70 height 15
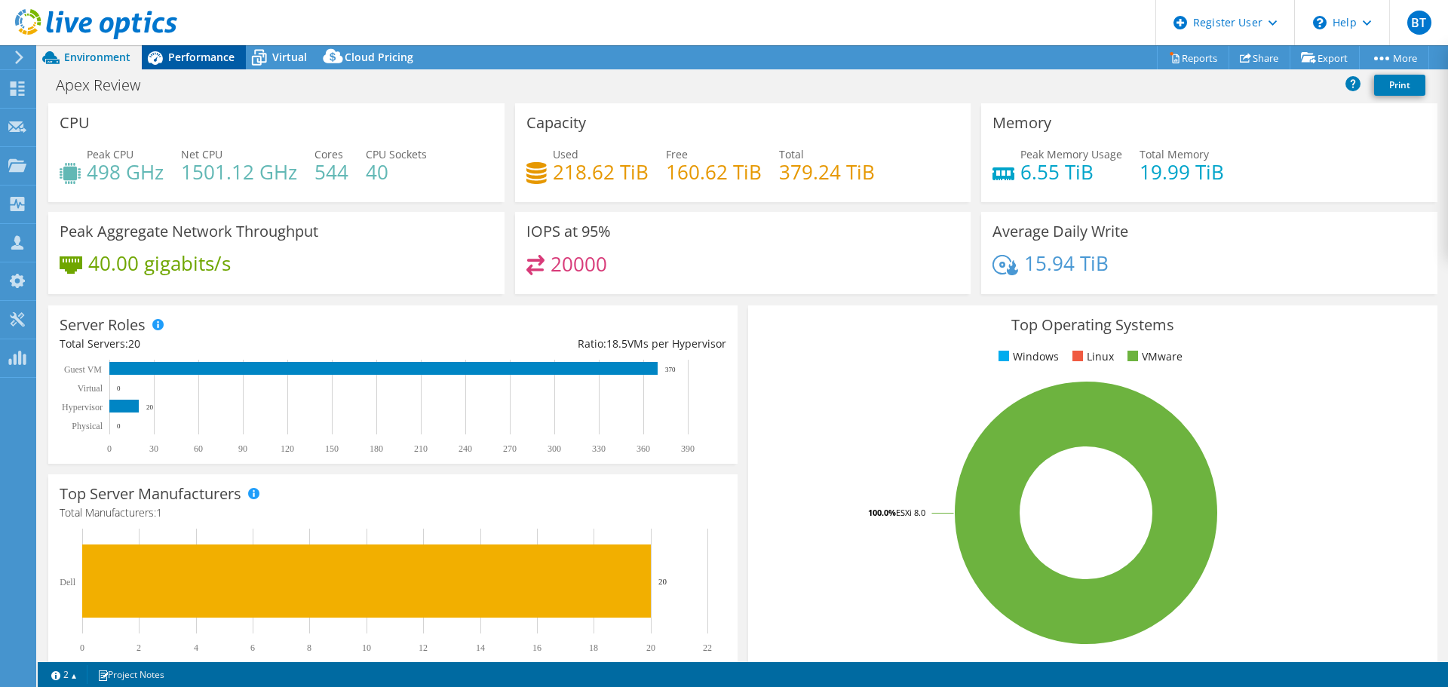
click at [195, 60] on span "Performance" at bounding box center [201, 57] width 66 height 14
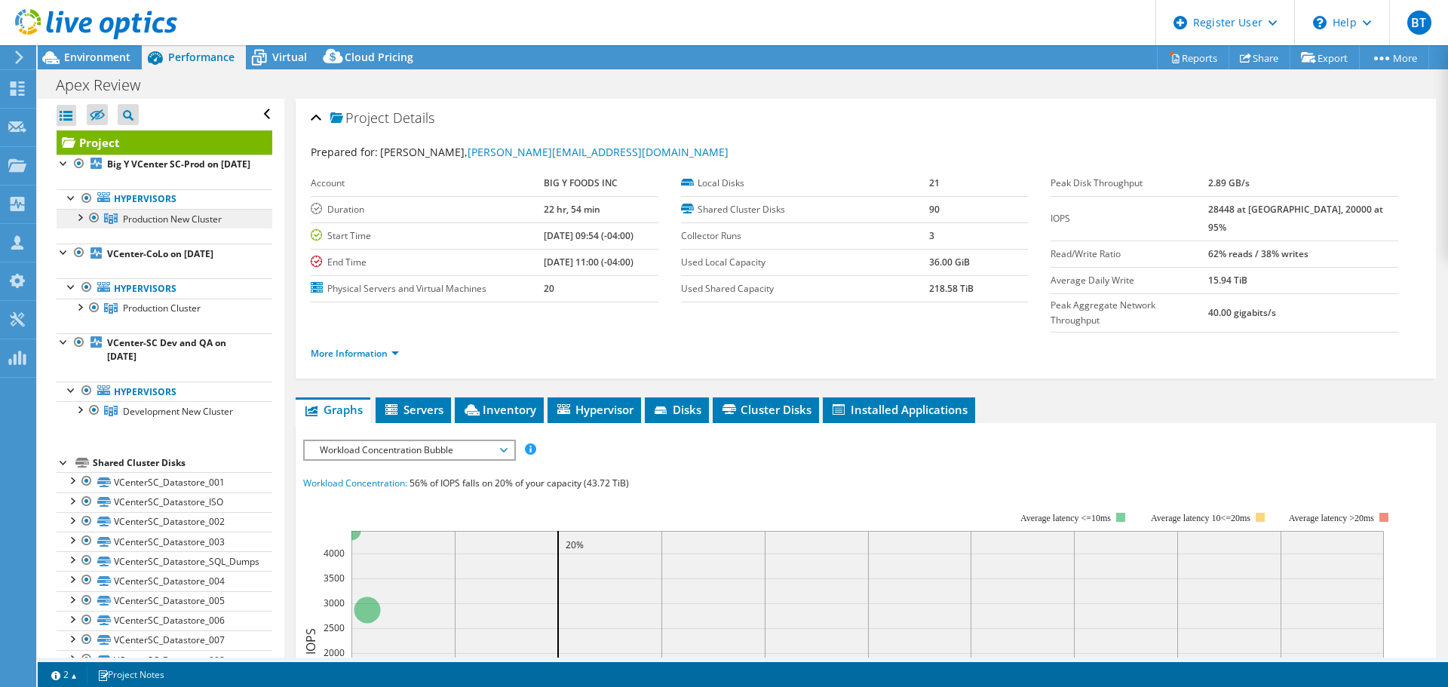
click at [201, 225] on span "Production New Cluster" at bounding box center [172, 219] width 99 height 13
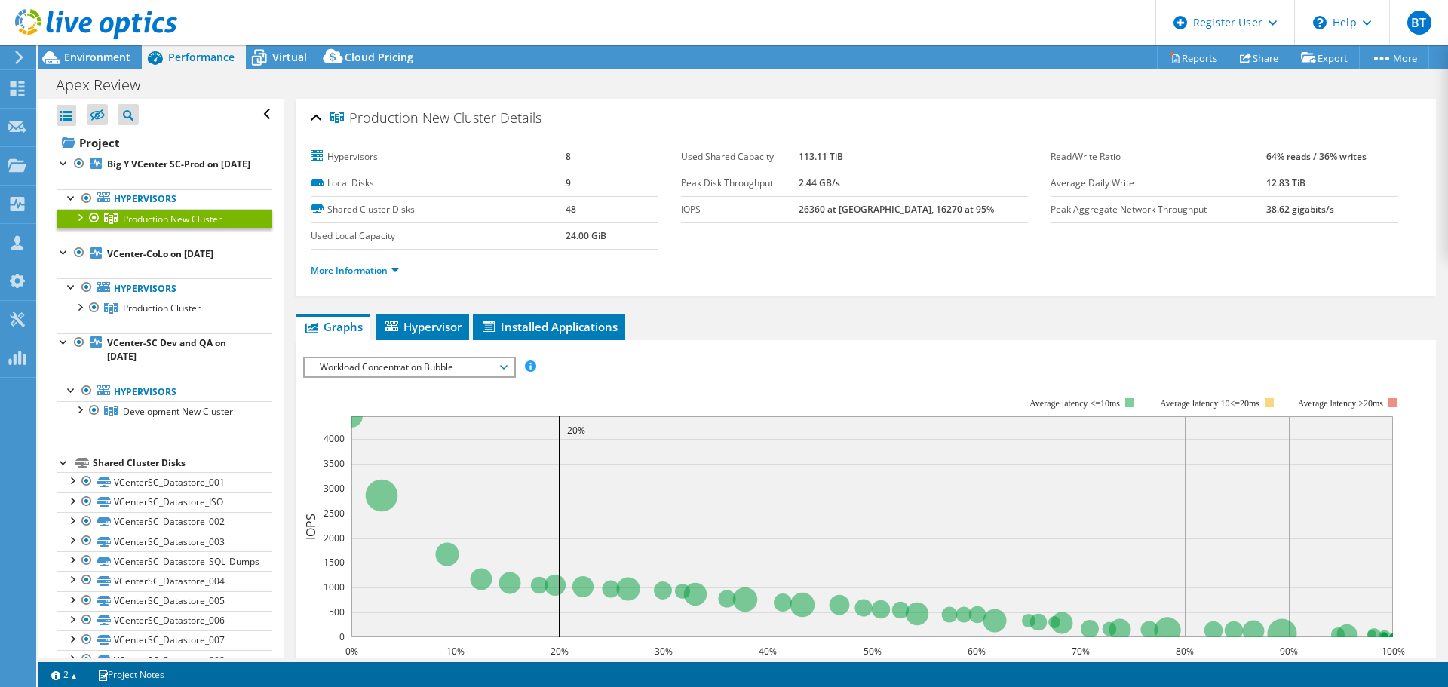
click at [419, 363] on span "Workload Concentration Bubble" at bounding box center [409, 367] width 194 height 18
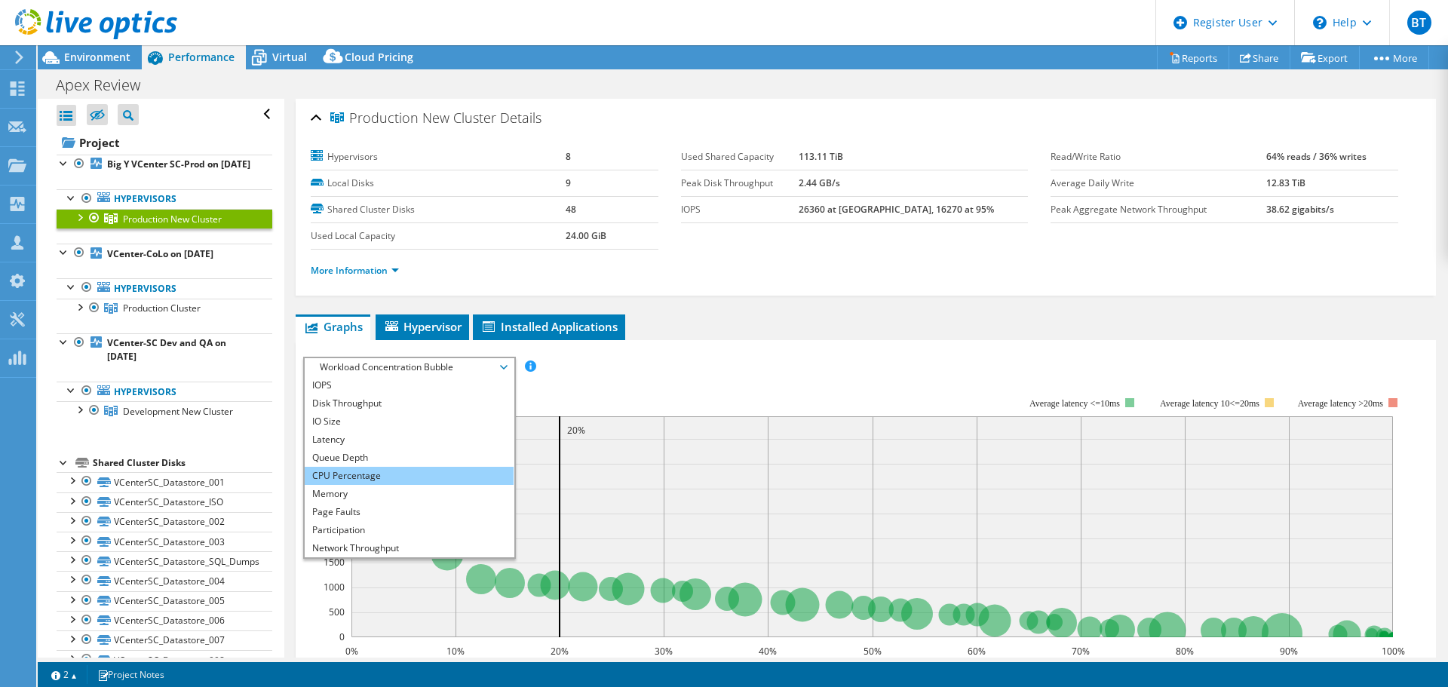
click at [391, 475] on li "CPU Percentage" at bounding box center [409, 476] width 209 height 18
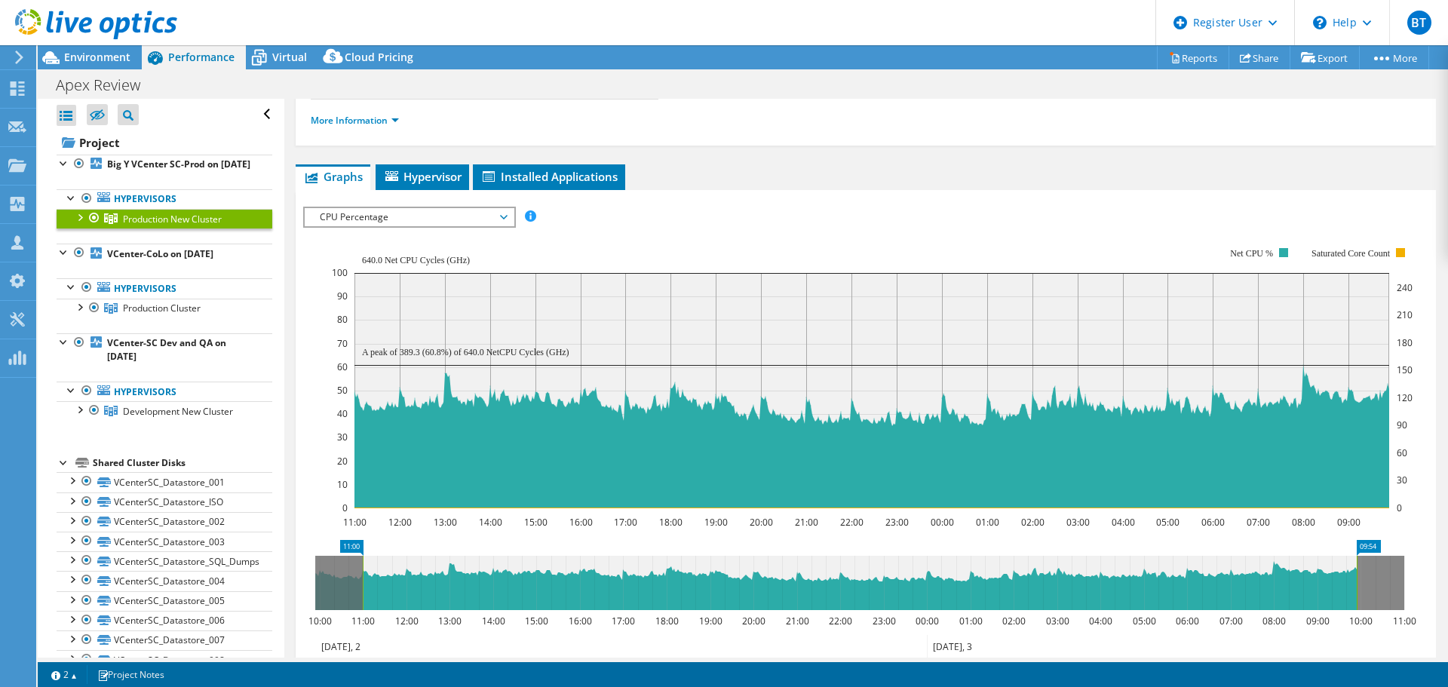
scroll to position [151, 0]
click at [437, 221] on span "CPU Percentage" at bounding box center [409, 216] width 194 height 18
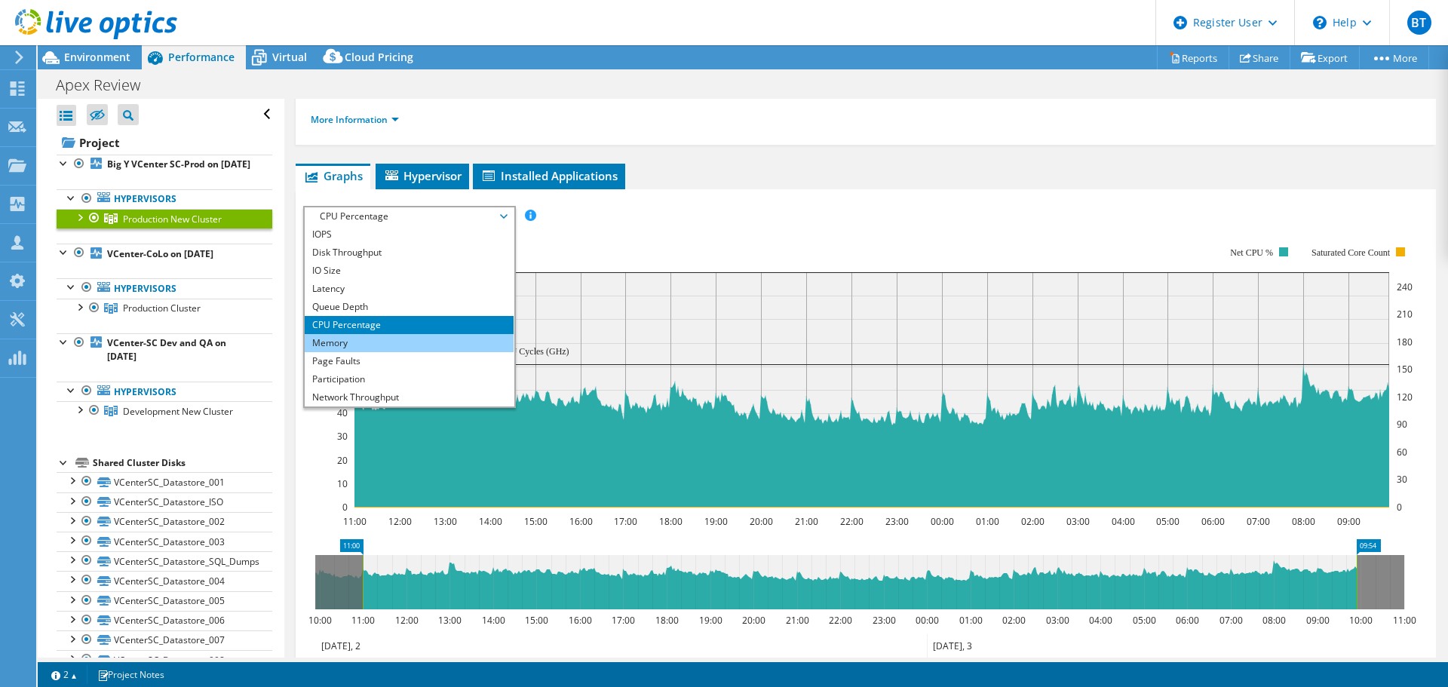
click at [370, 342] on li "Memory" at bounding box center [409, 343] width 209 height 18
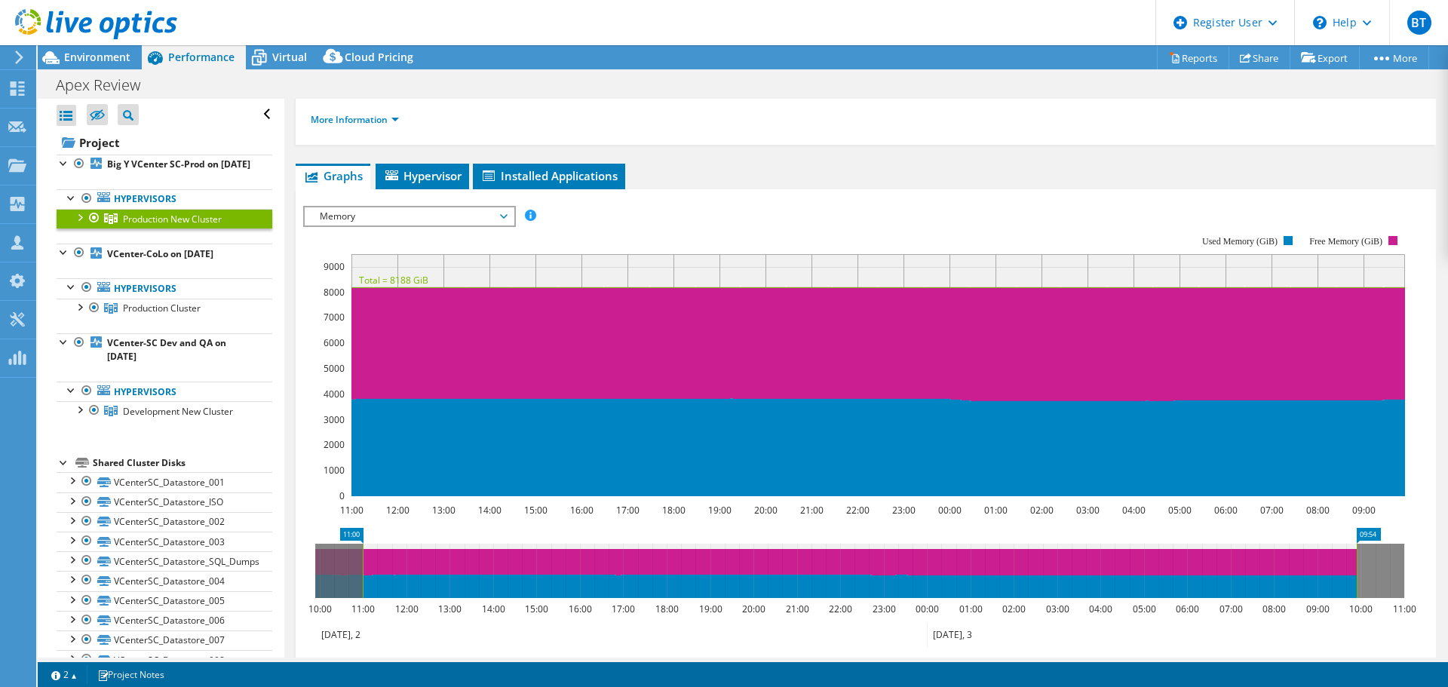
click at [374, 217] on span "Memory" at bounding box center [409, 216] width 194 height 18
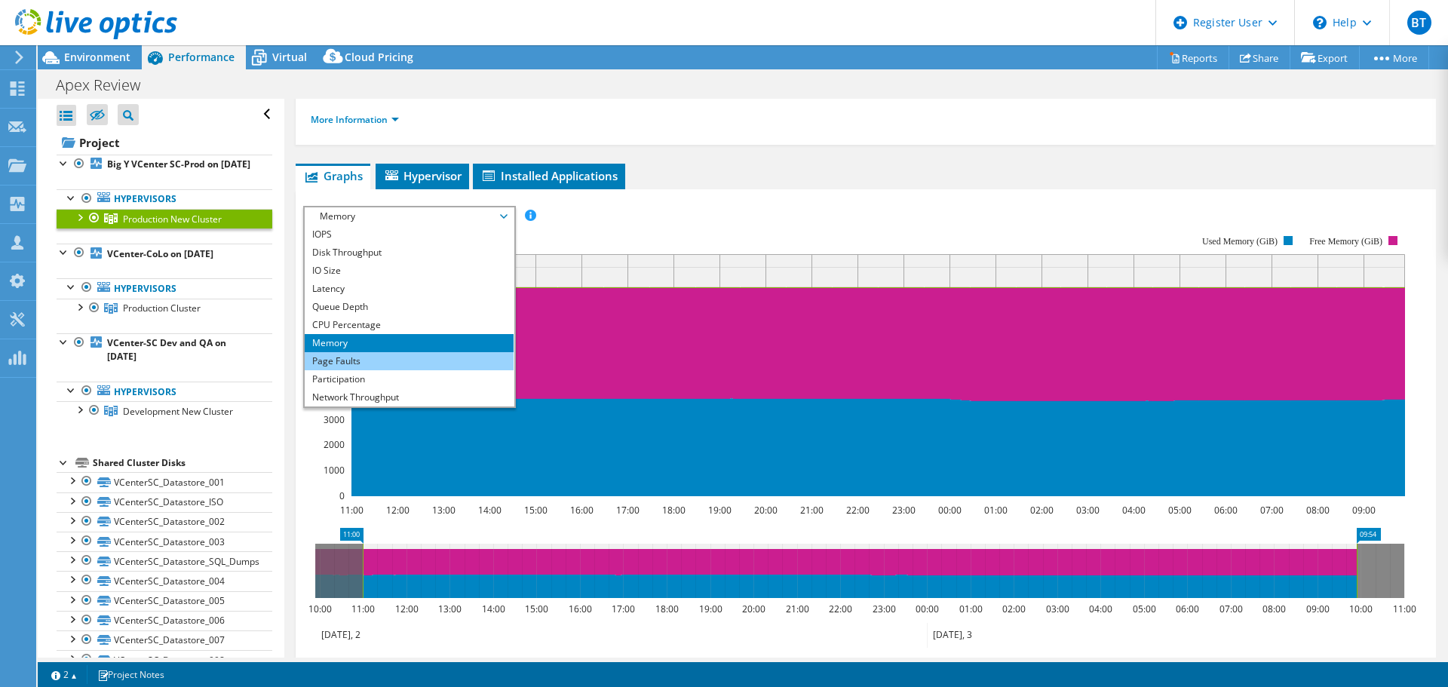
scroll to position [54, 0]
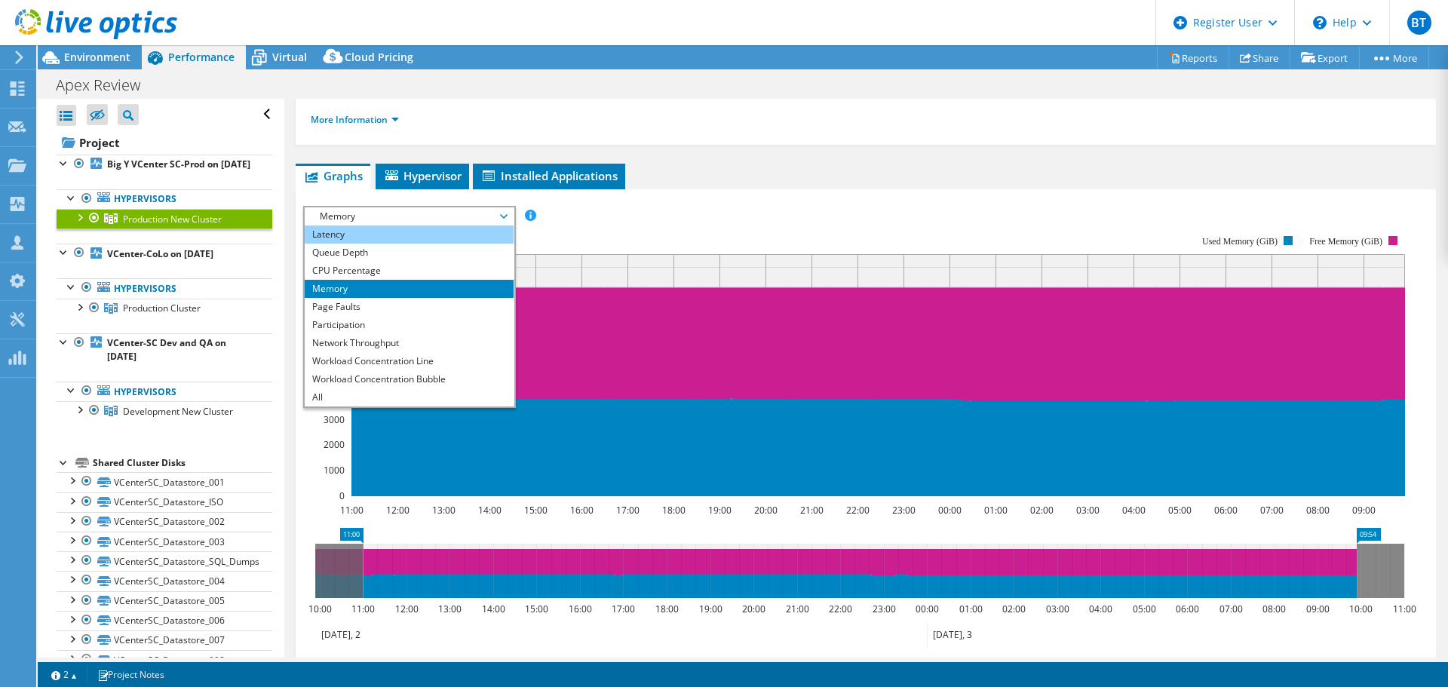
click at [362, 235] on li "Latency" at bounding box center [409, 234] width 209 height 18
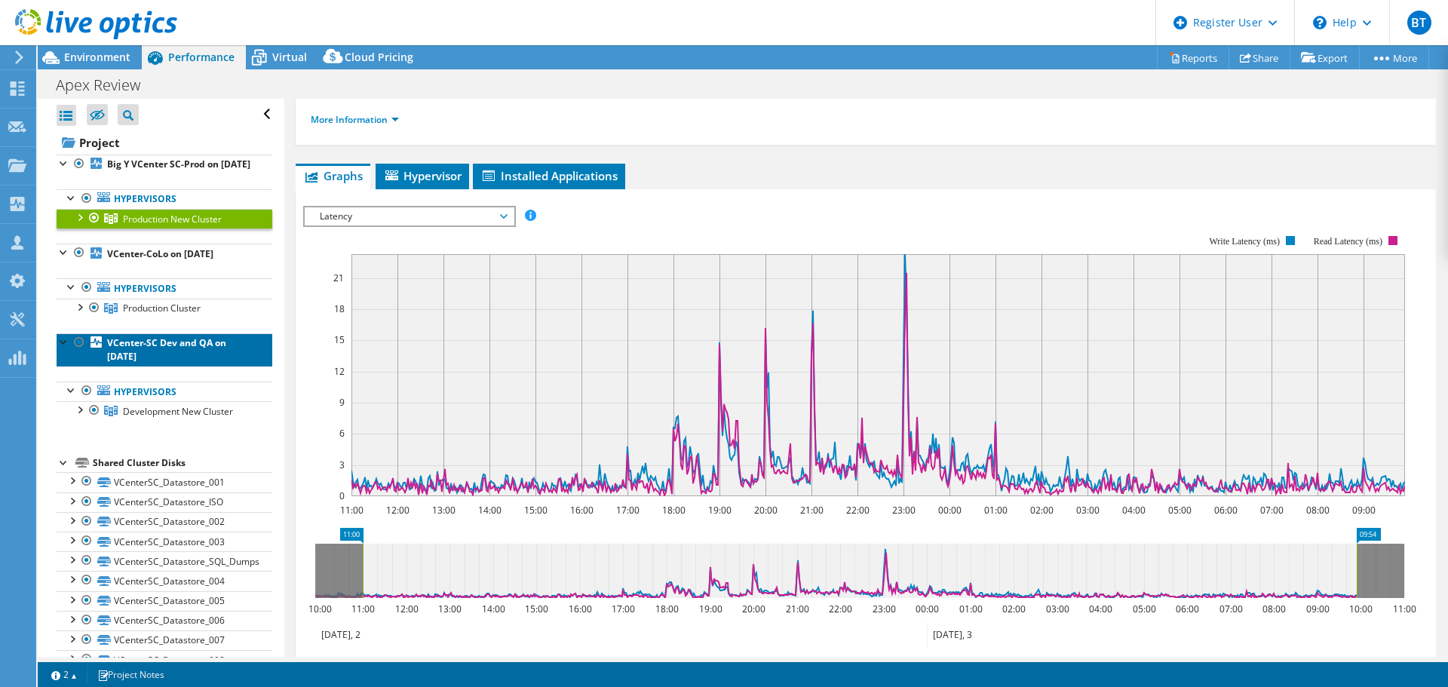
click at [177, 367] on link "VCenter-SC Dev and QA on [DATE]" at bounding box center [165, 349] width 216 height 33
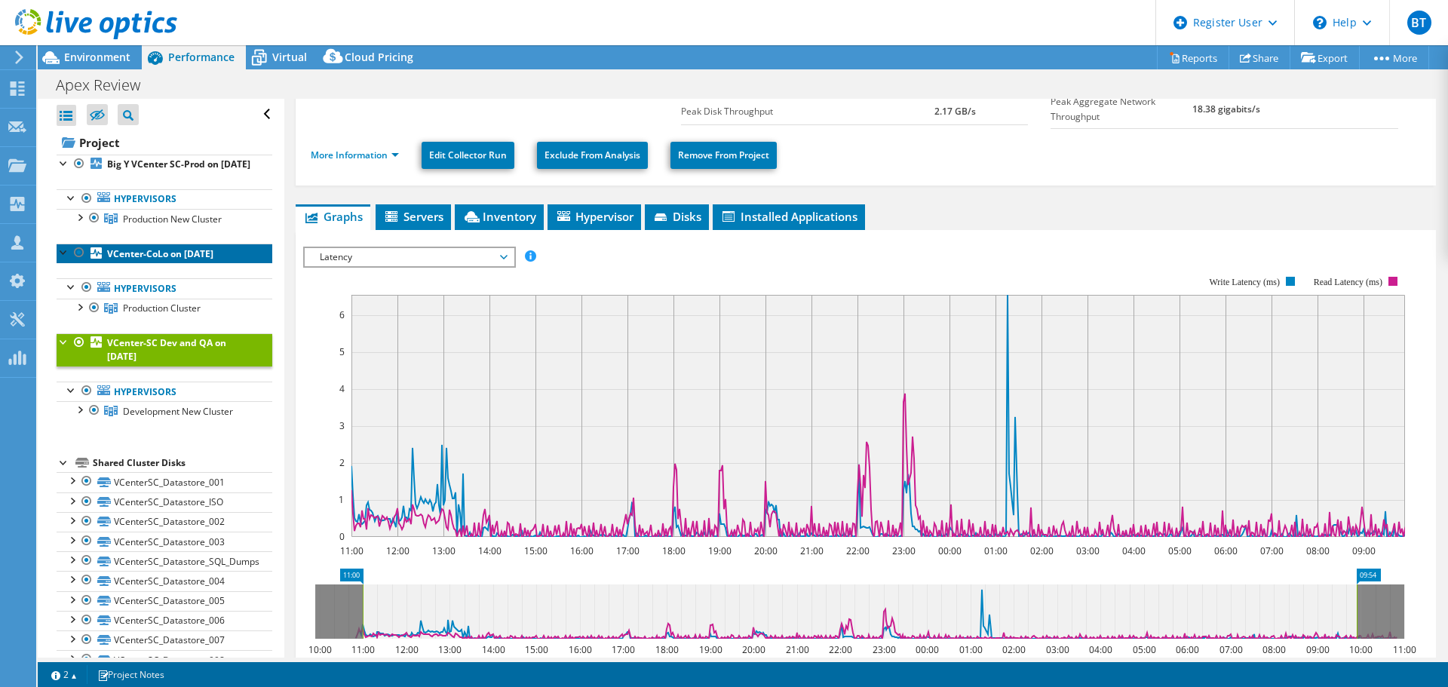
click at [175, 260] on b "VCenter-CoLo on [DATE]" at bounding box center [160, 253] width 106 height 13
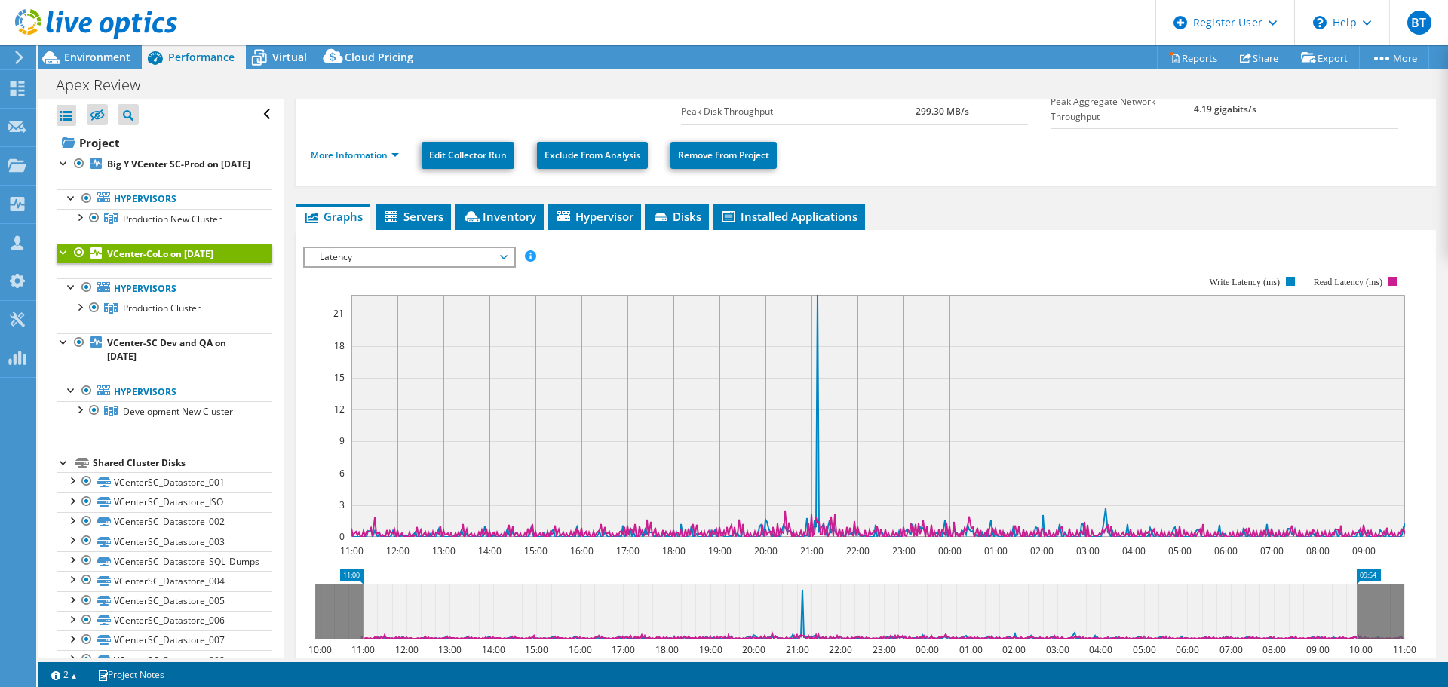
click at [344, 254] on span "Latency" at bounding box center [409, 257] width 194 height 18
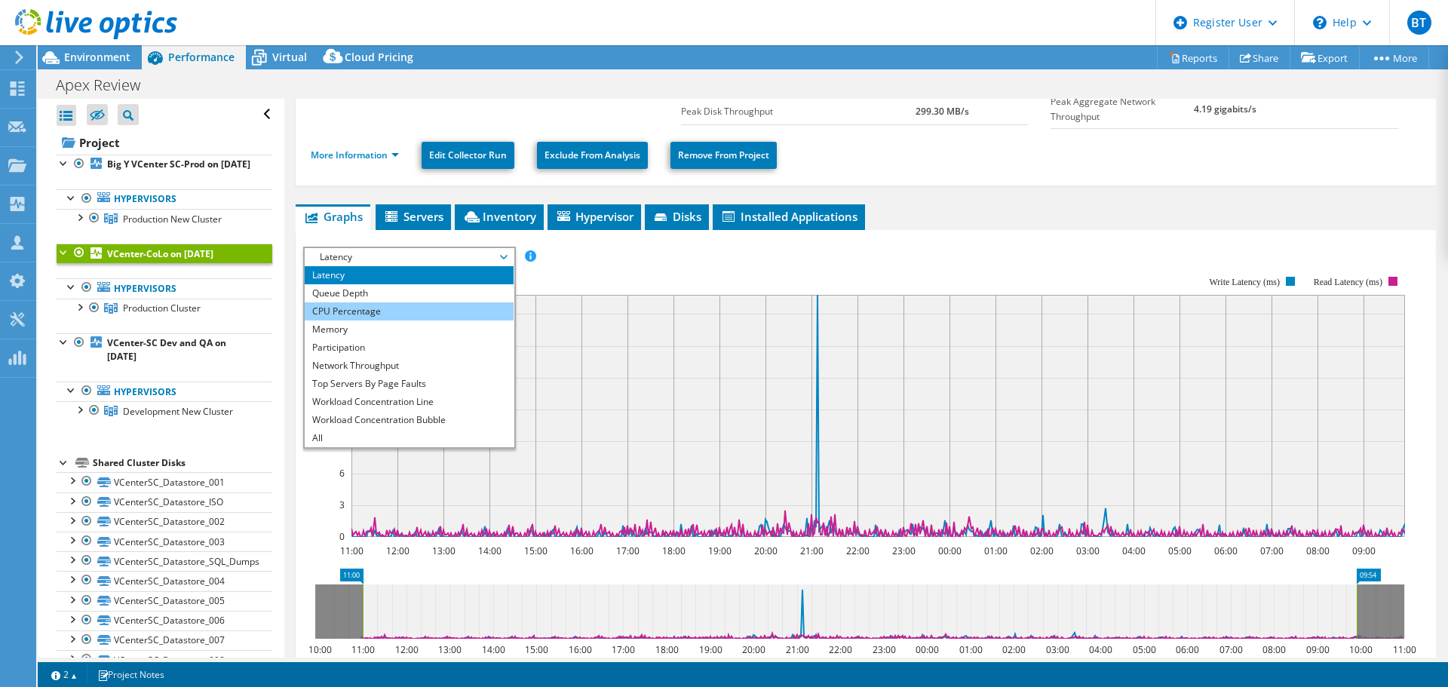
click at [351, 309] on li "CPU Percentage" at bounding box center [409, 311] width 209 height 18
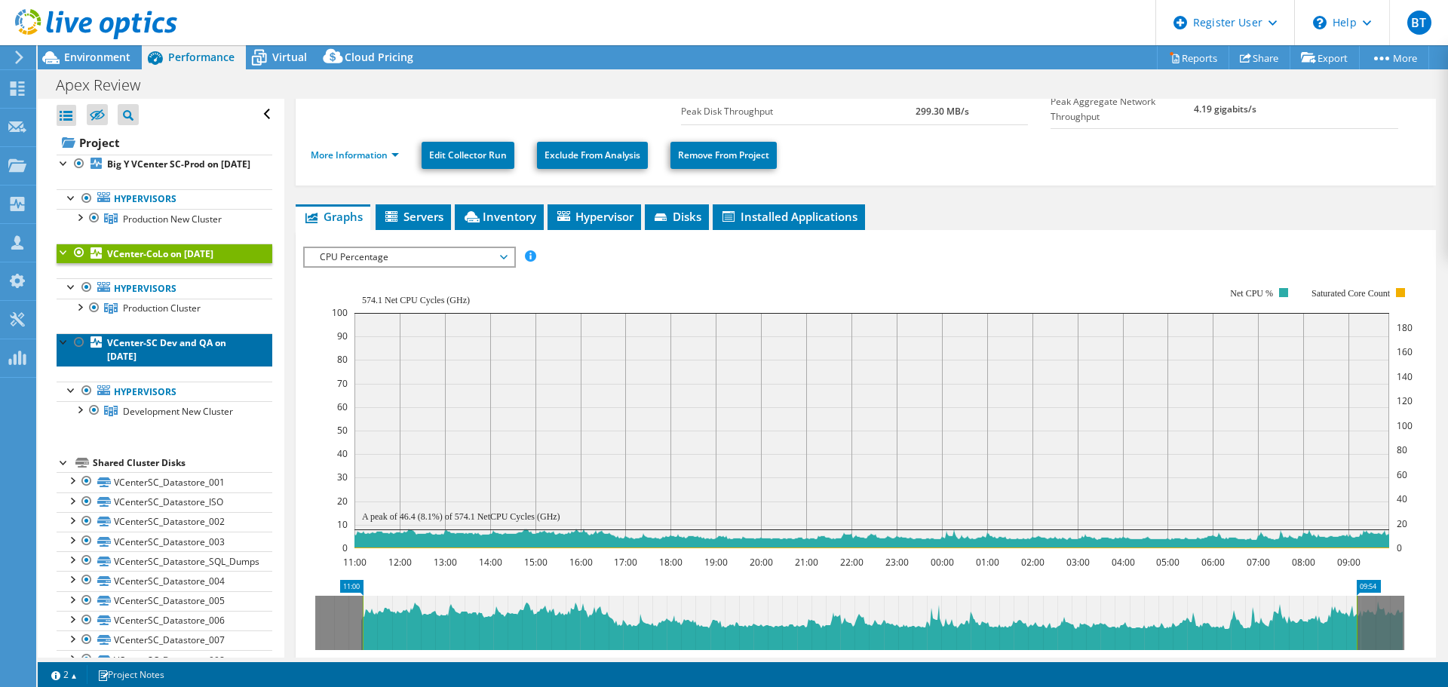
click at [190, 362] on b "VCenter-SC Dev and QA on [DATE]" at bounding box center [166, 349] width 119 height 26
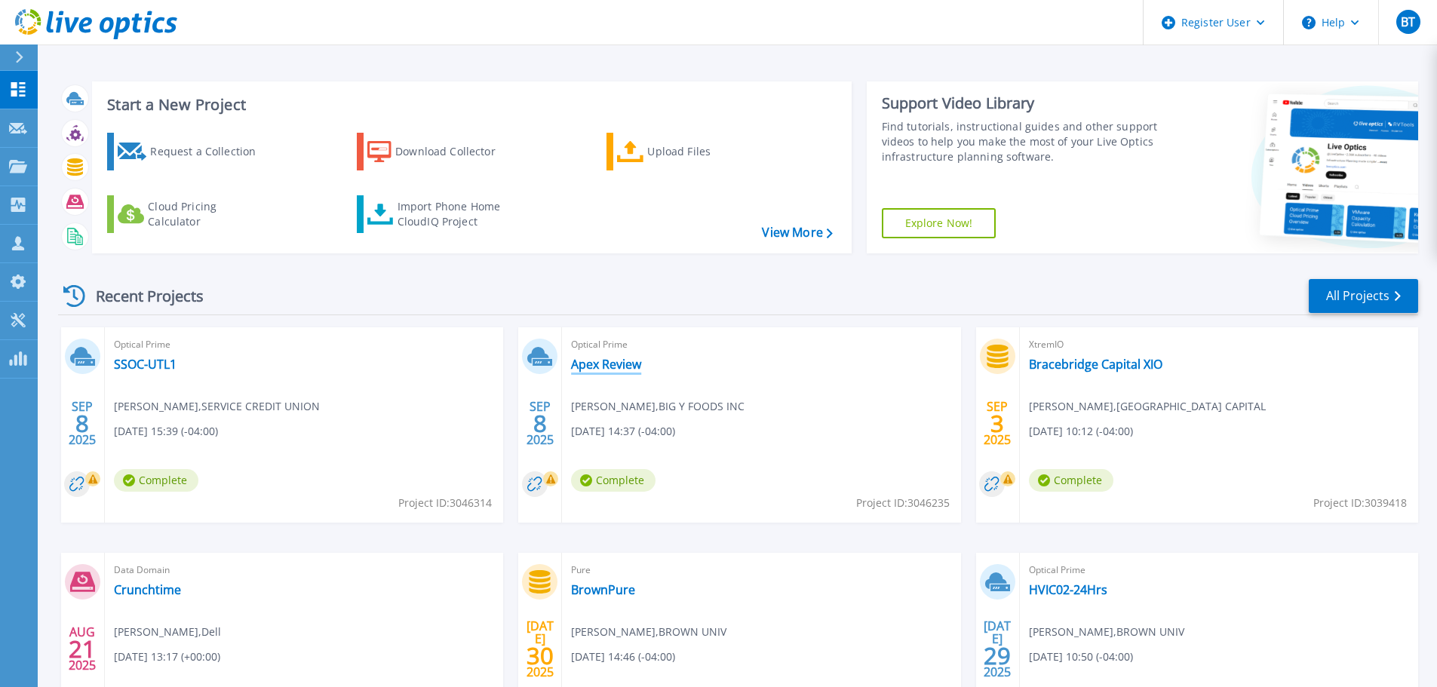
click at [632, 363] on link "Apex Review" at bounding box center [606, 364] width 70 height 15
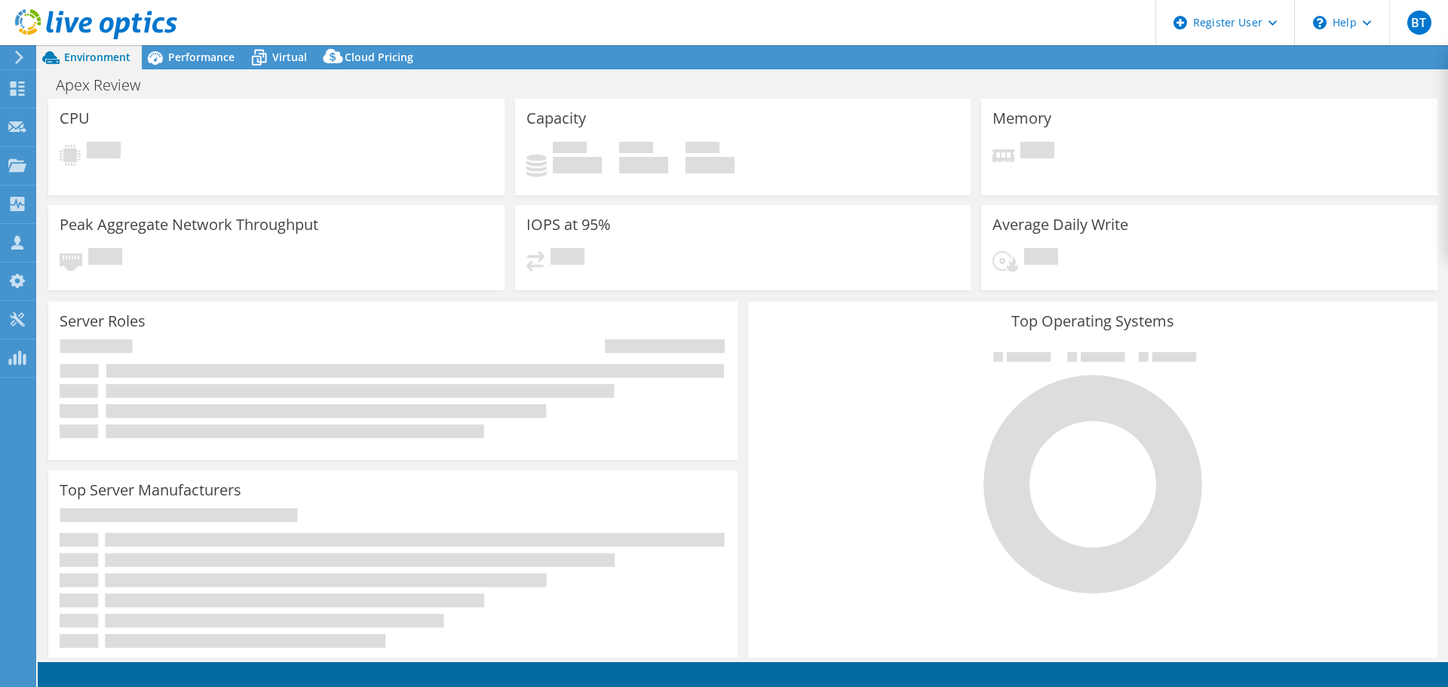
select select "USD"
